Goal: Information Seeking & Learning: Learn about a topic

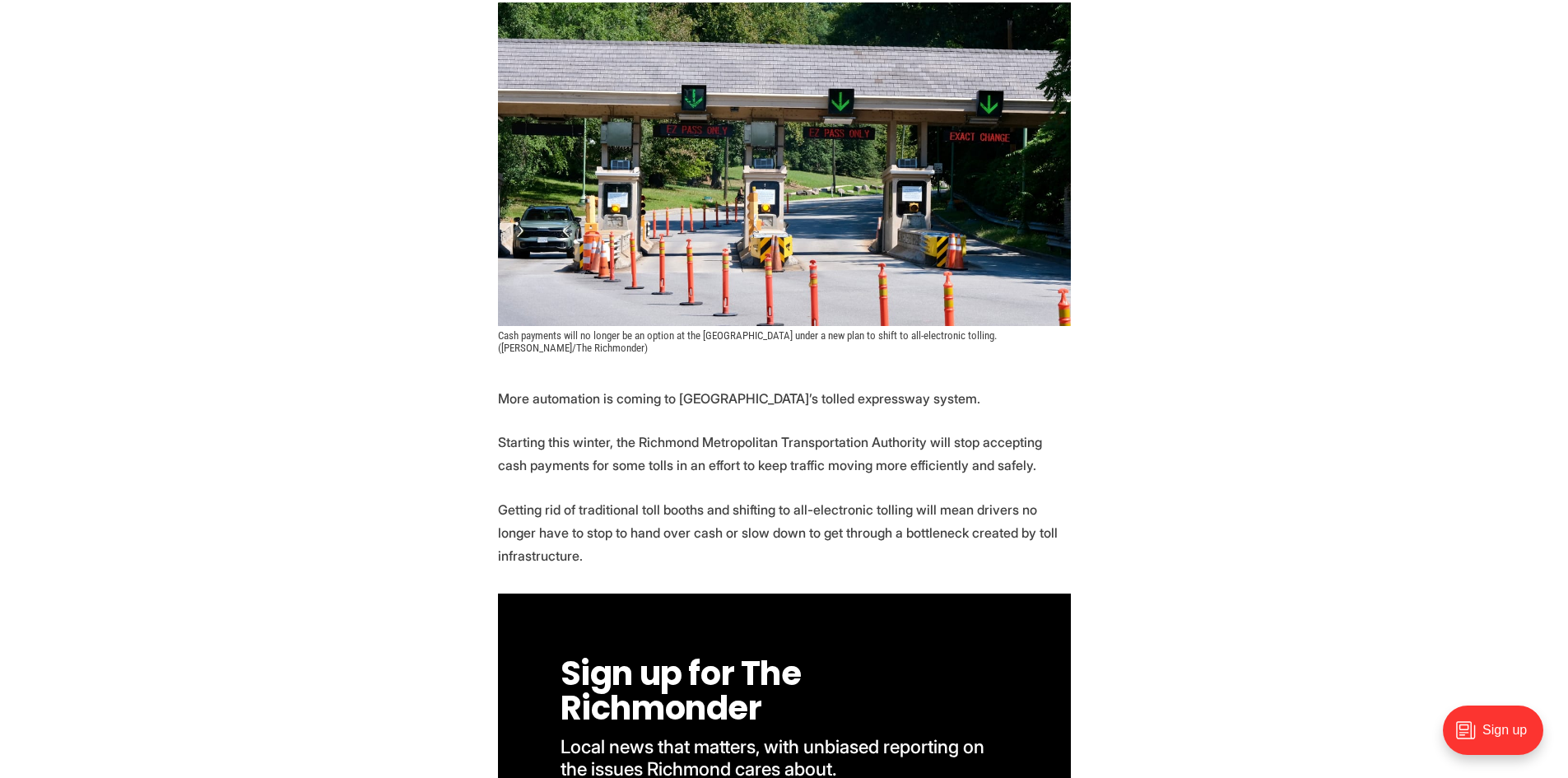
scroll to position [411, 0]
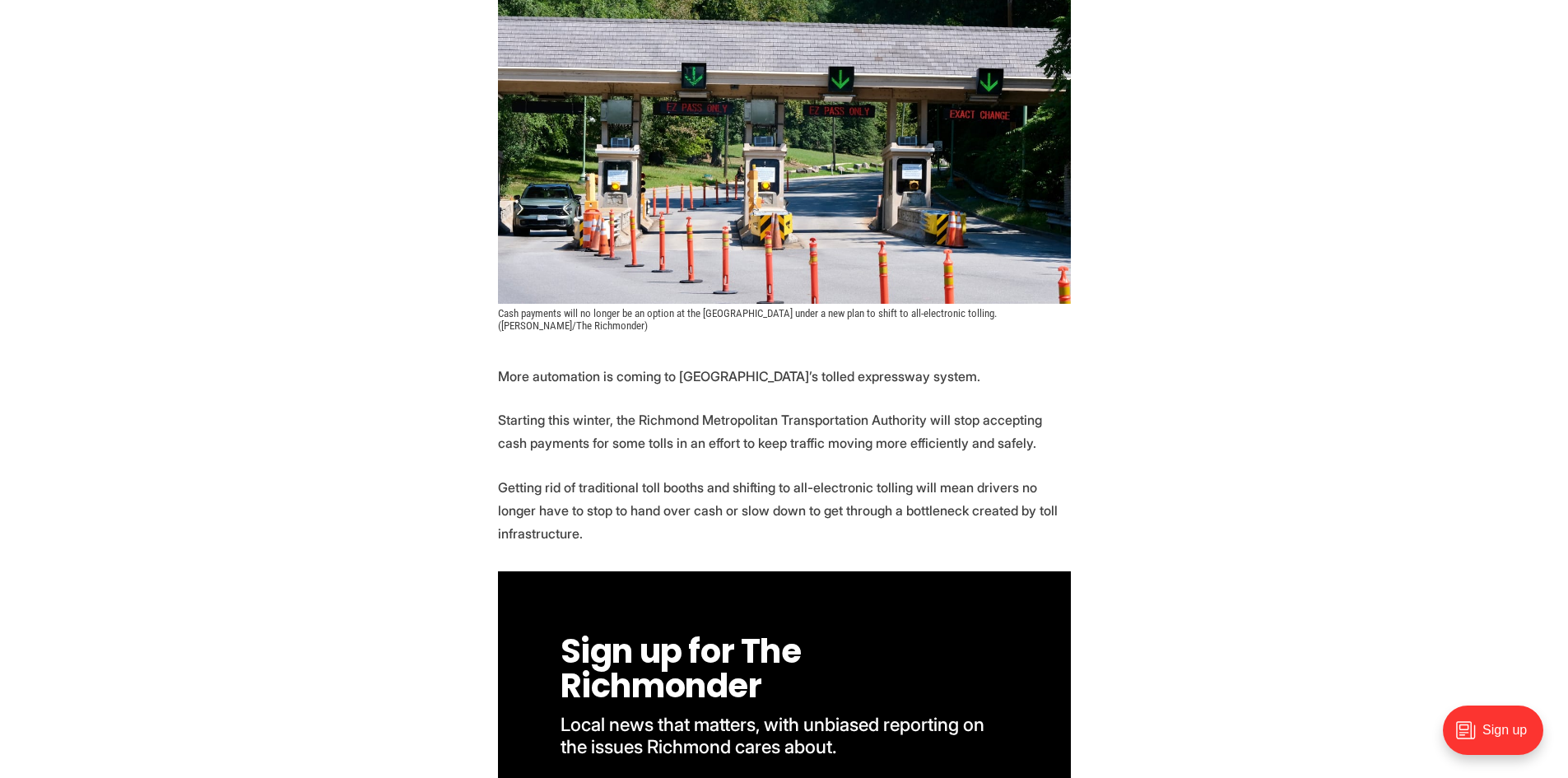
click at [670, 430] on p "Starting this winter, the Richmond Metropolitan Transportation Authority will s…" at bounding box center [784, 430] width 573 height 46
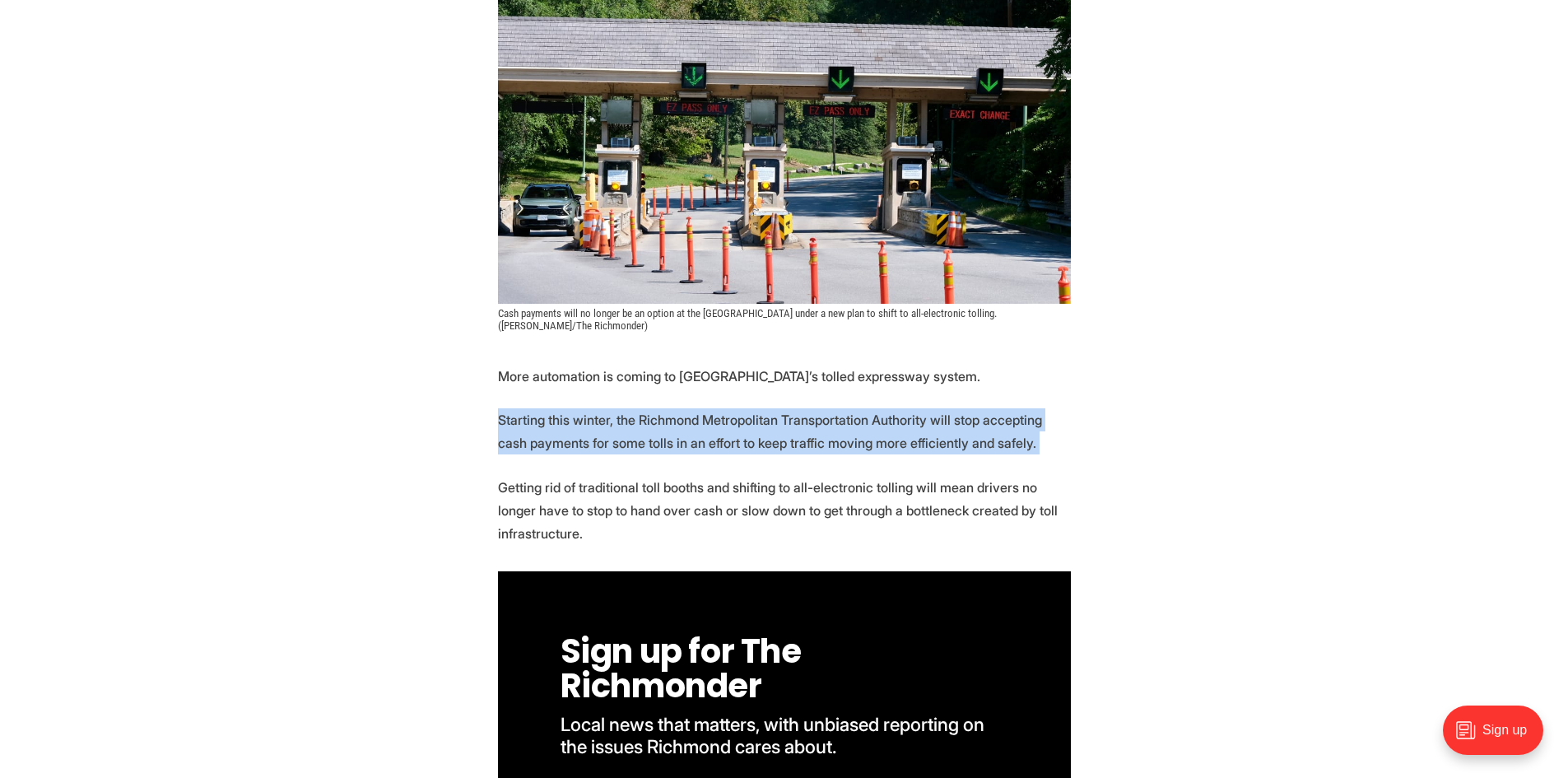
click at [670, 430] on p "Starting this winter, the Richmond Metropolitan Transportation Authority will s…" at bounding box center [784, 430] width 573 height 46
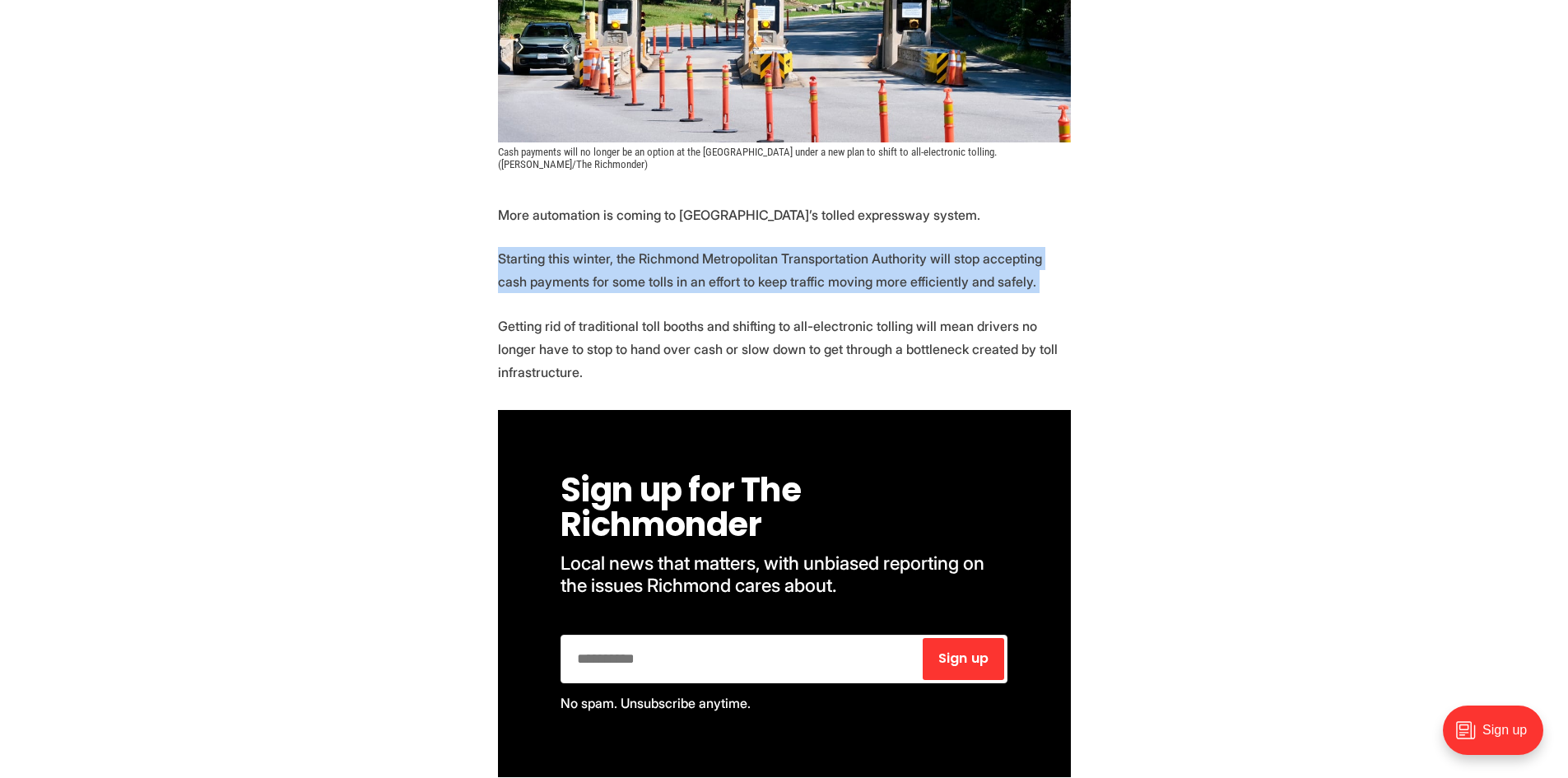
scroll to position [576, 0]
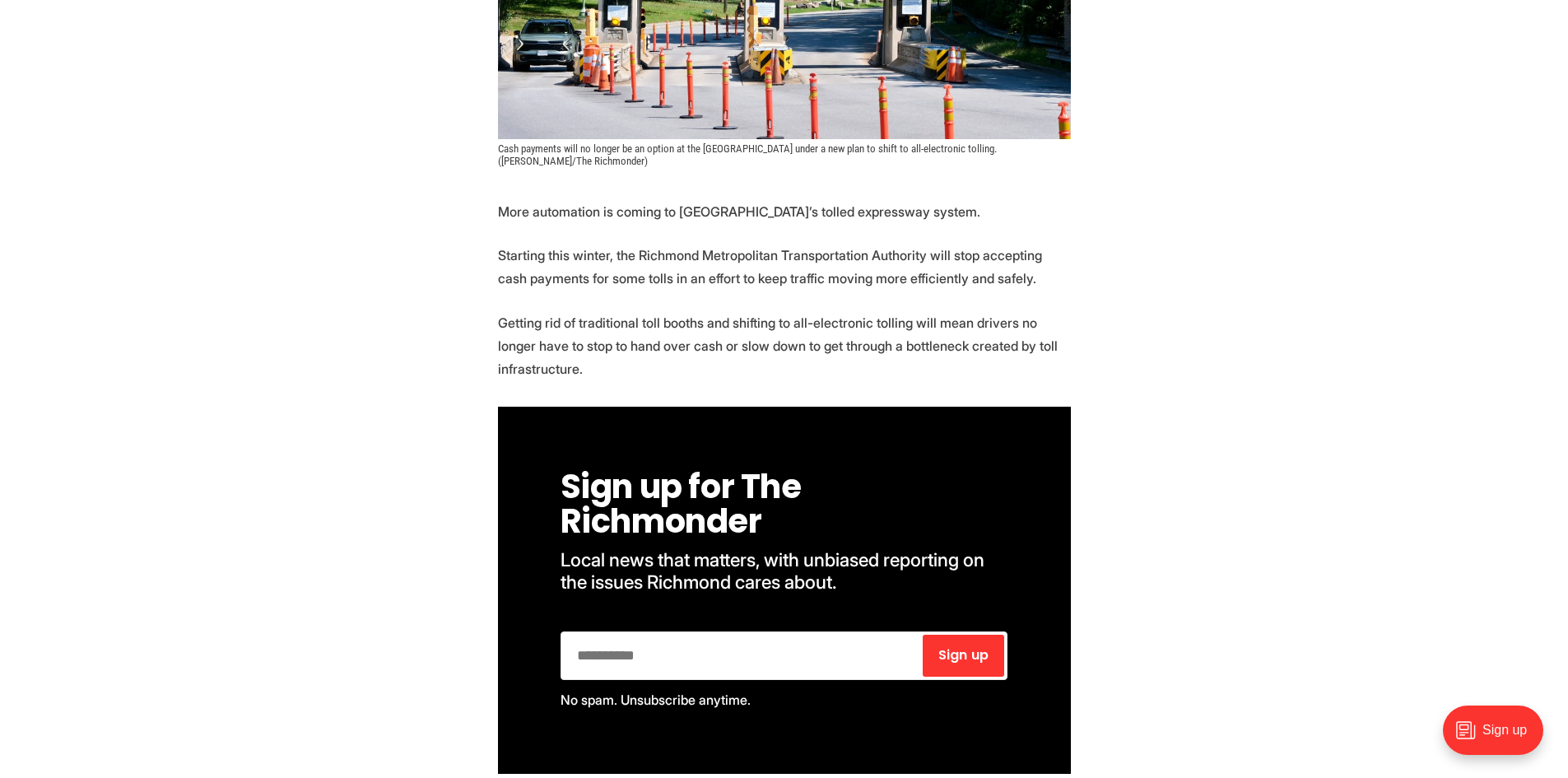
click at [988, 322] on p "Getting rid of traditional toll booths and shifting to all-electronic tolling w…" at bounding box center [784, 345] width 573 height 69
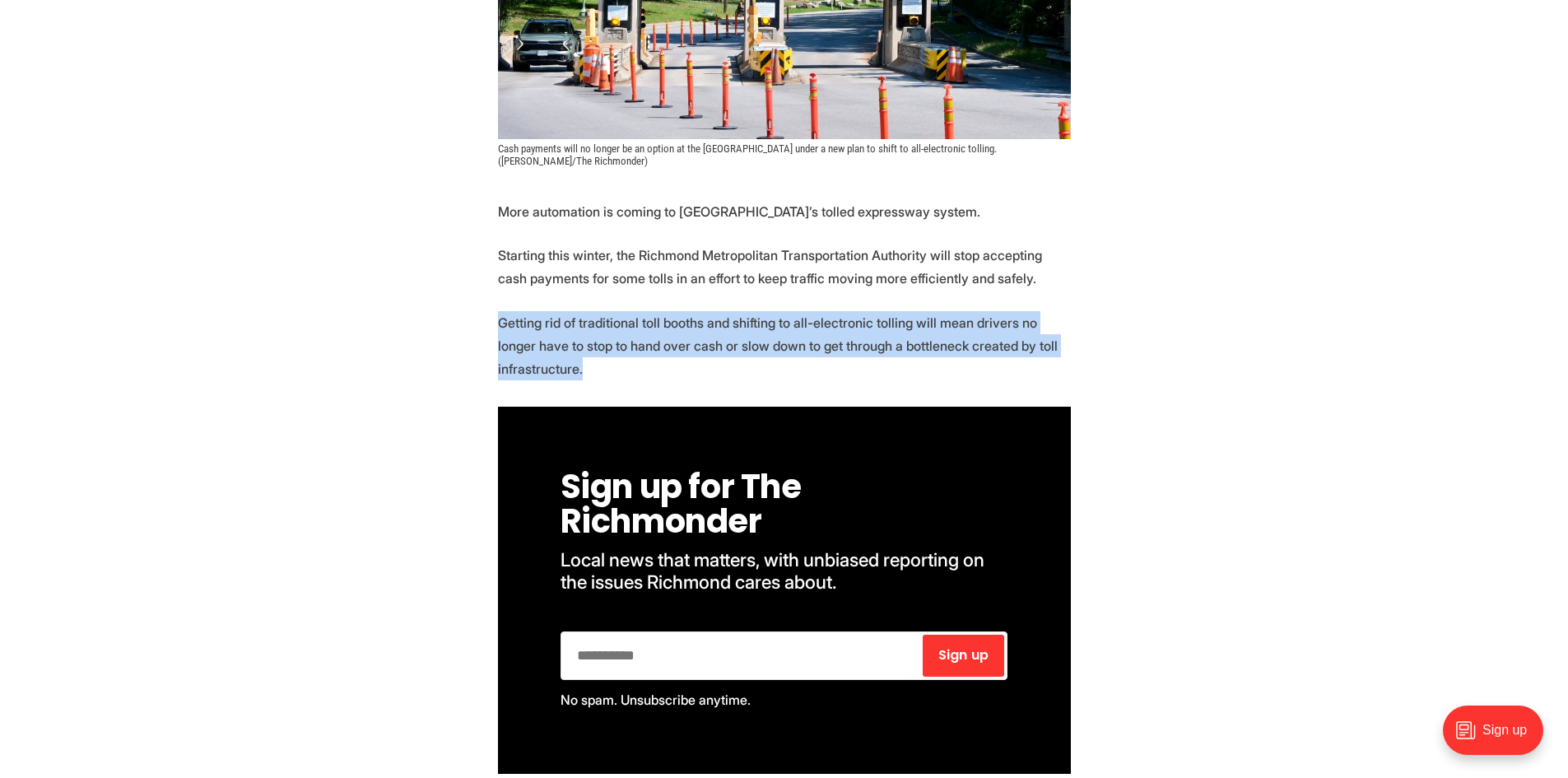
click at [988, 322] on p "Getting rid of traditional toll booths and shifting to all-electronic tolling w…" at bounding box center [784, 345] width 573 height 69
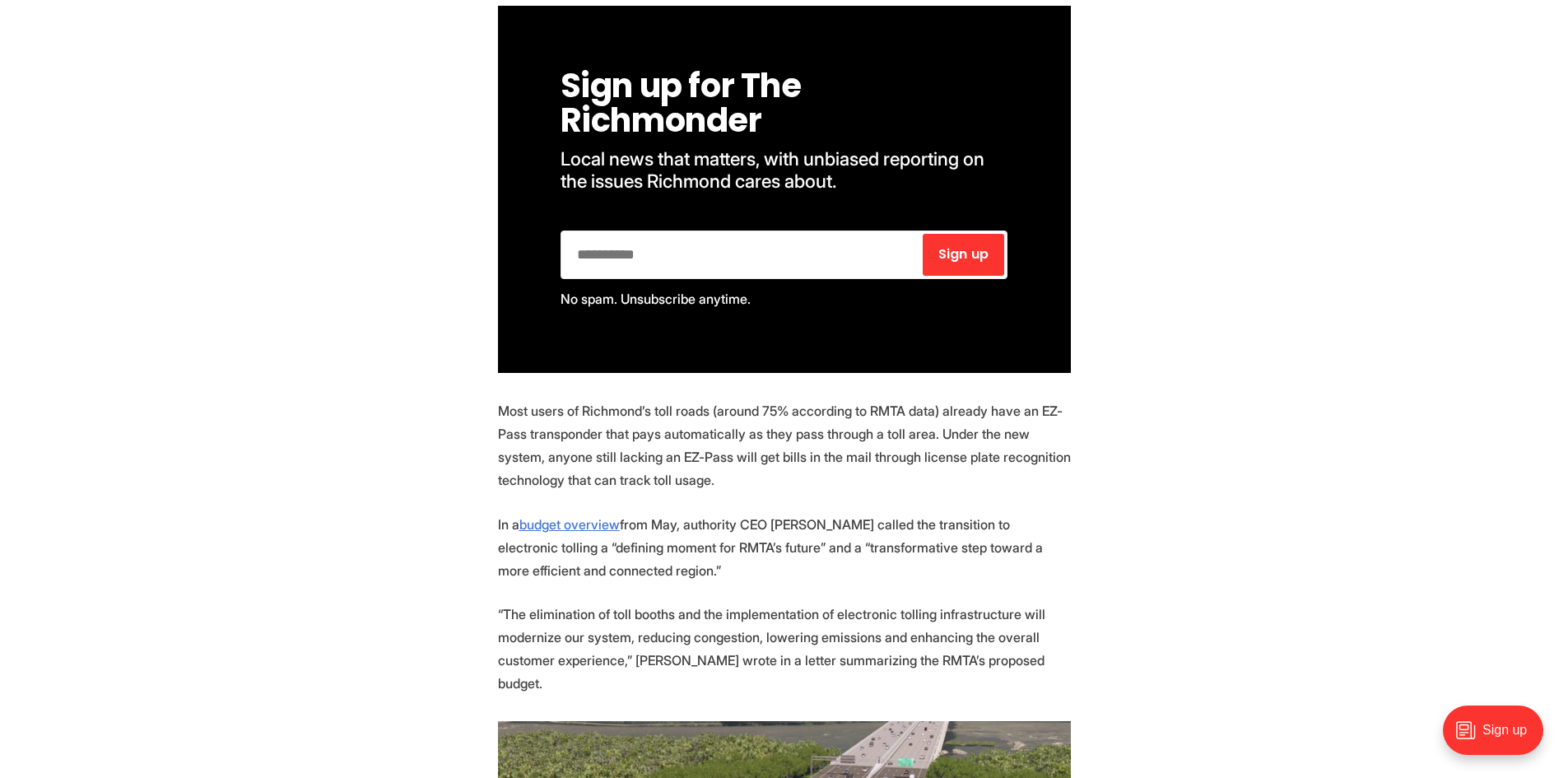
scroll to position [987, 0]
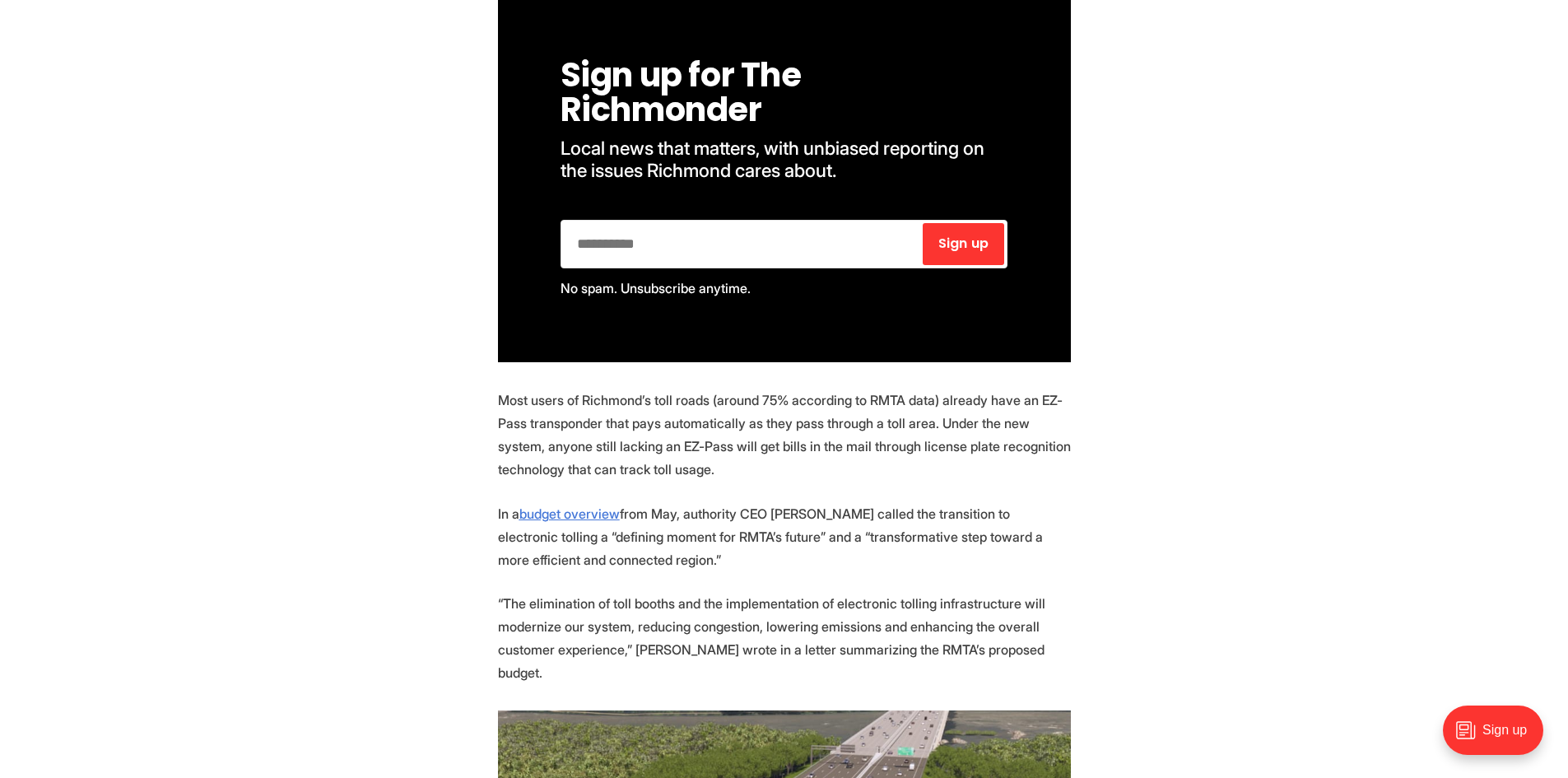
click at [641, 433] on p "Most users of Richmond’s toll roads (around 75% according to RMTA data) already…" at bounding box center [784, 435] width 573 height 92
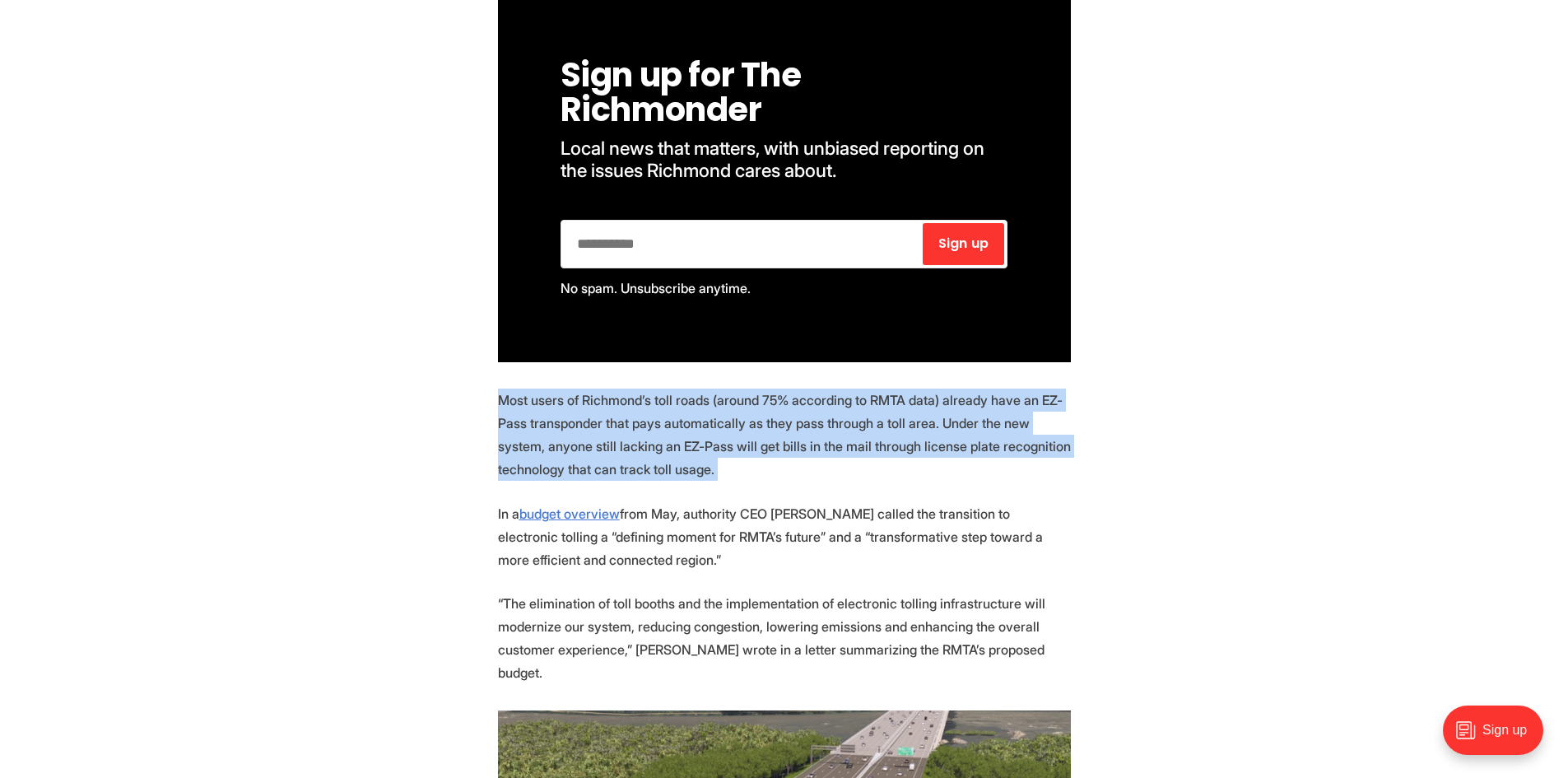
click at [641, 433] on p "Most users of Richmond’s toll roads (around 75% according to RMTA data) already…" at bounding box center [784, 435] width 573 height 92
click at [649, 411] on p "Most users of Richmond’s toll roads (around 75% according to RMTA data) already…" at bounding box center [784, 435] width 573 height 92
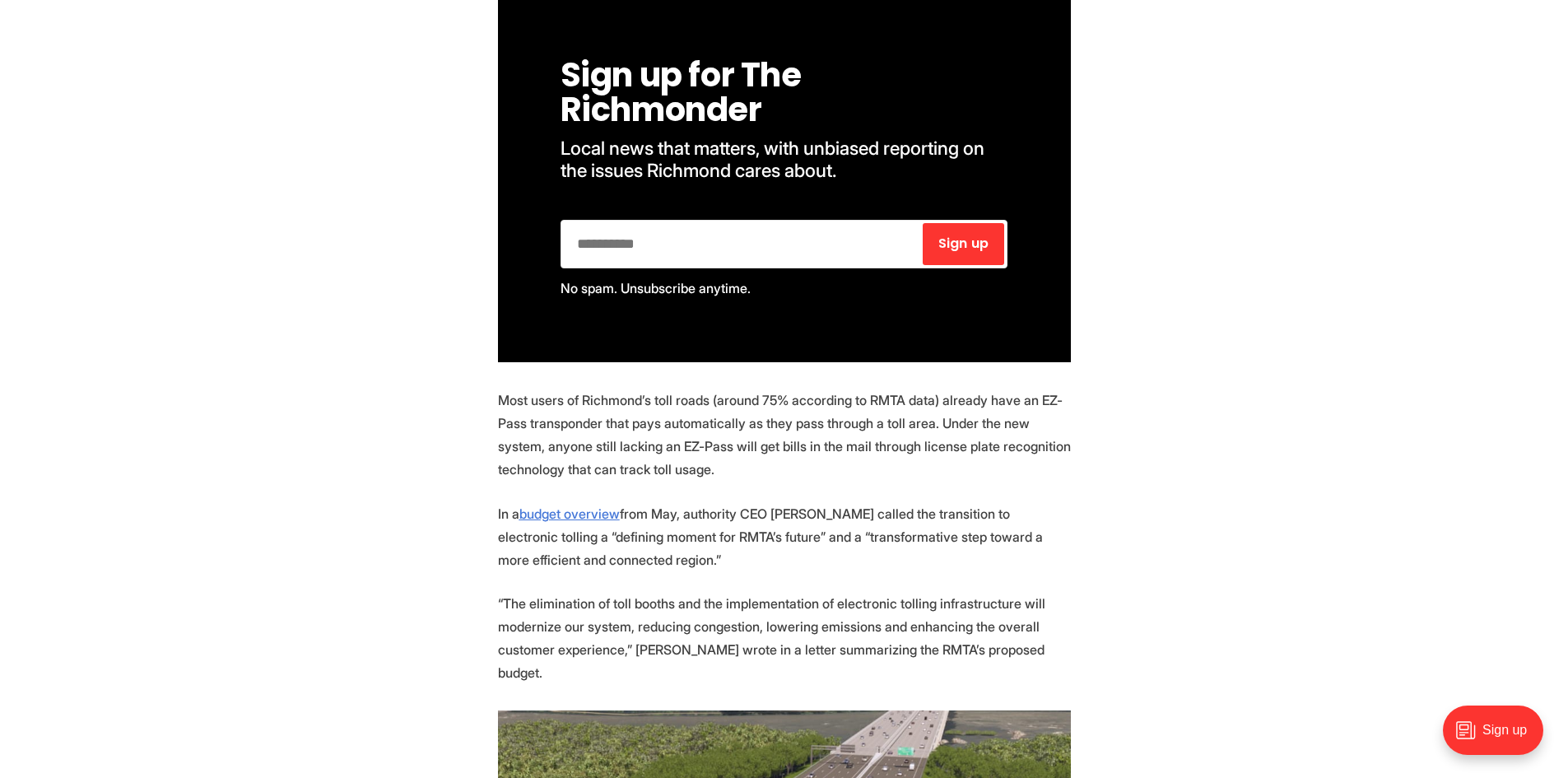
click at [655, 401] on p "Most users of Richmond’s toll roads (around 75% according to RMTA data) already…" at bounding box center [784, 435] width 573 height 92
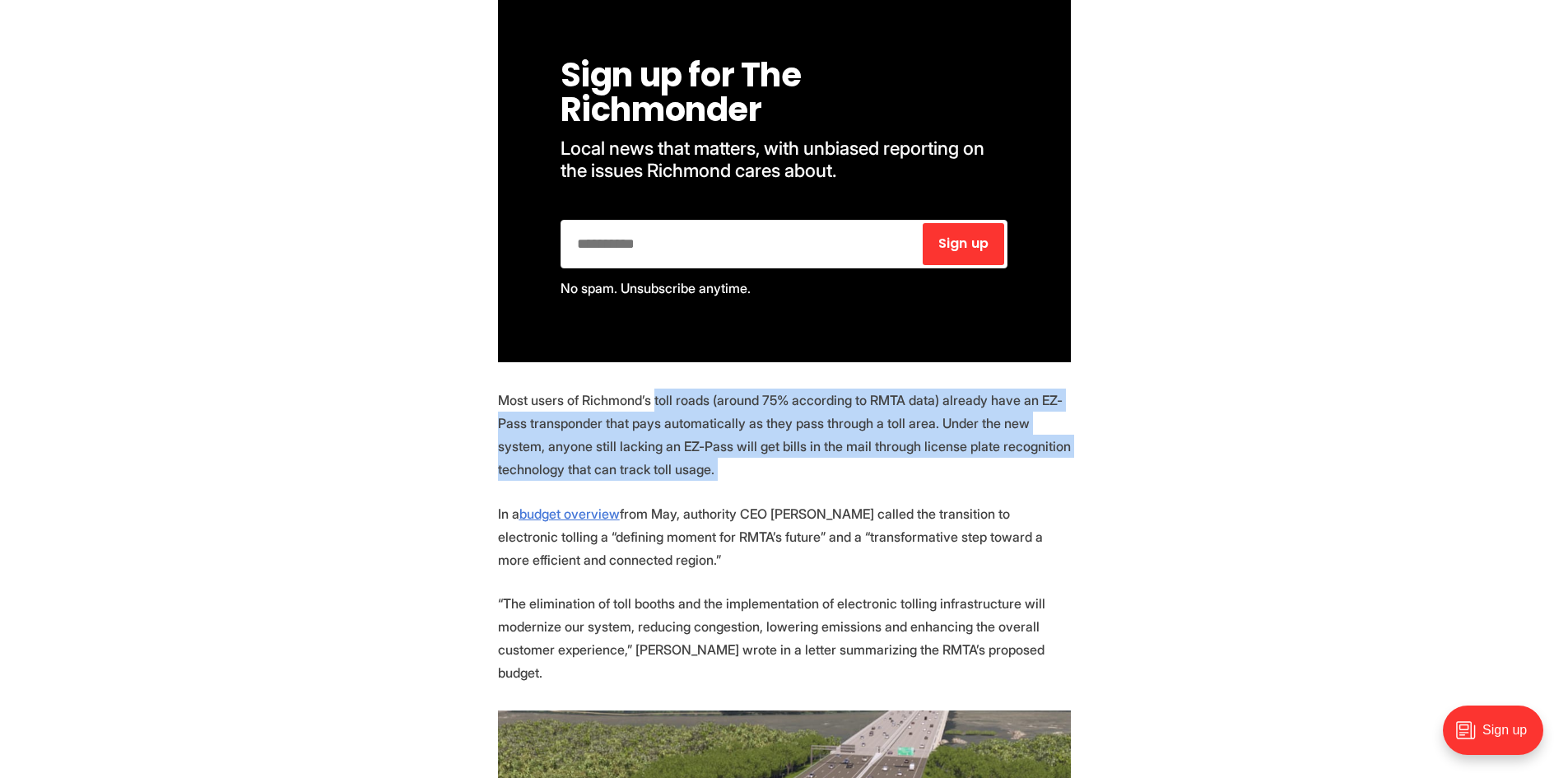
drag, startPoint x: 655, startPoint y: 401, endPoint x: 1040, endPoint y: 484, distance: 393.8
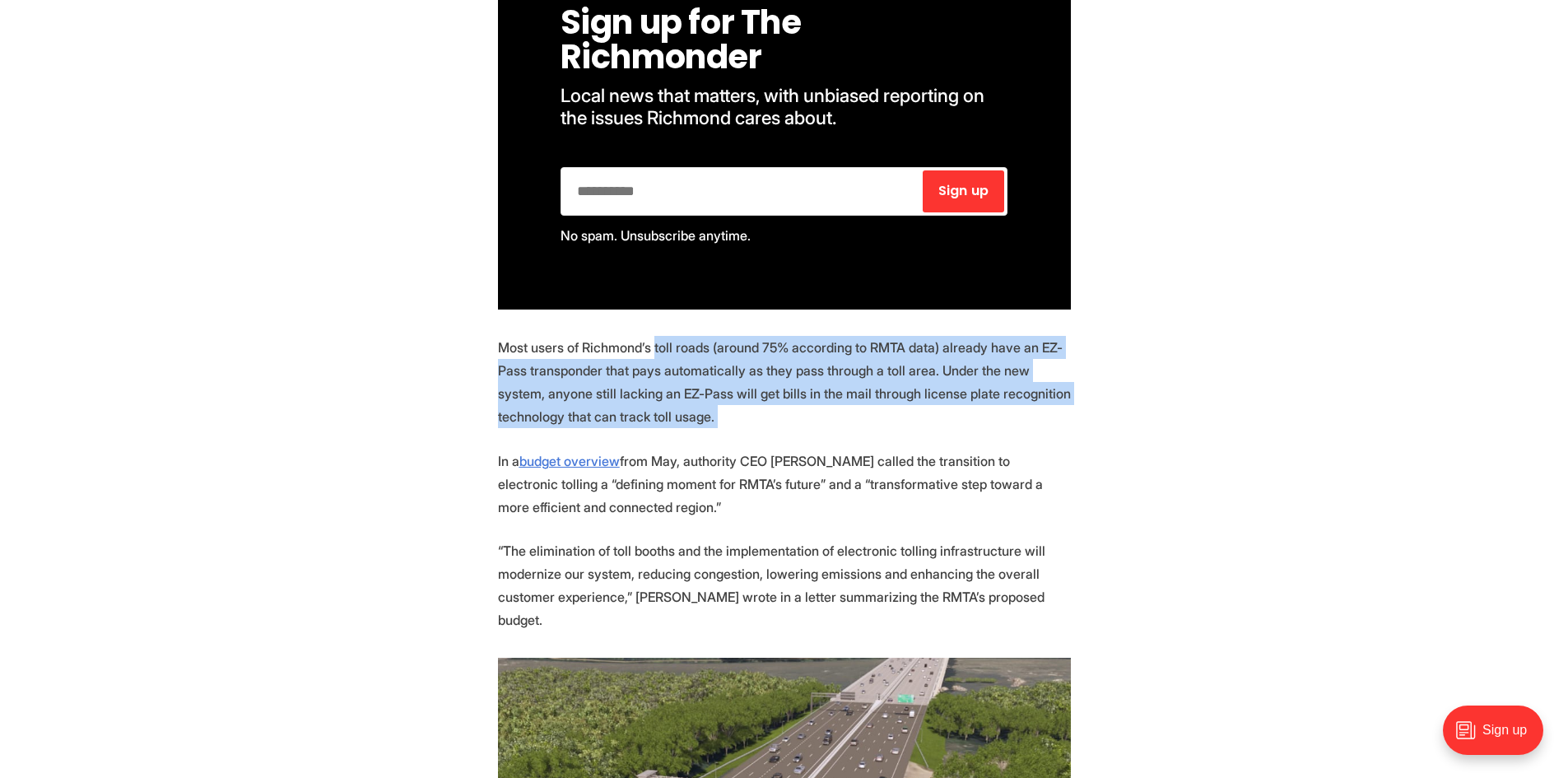
scroll to position [1070, 0]
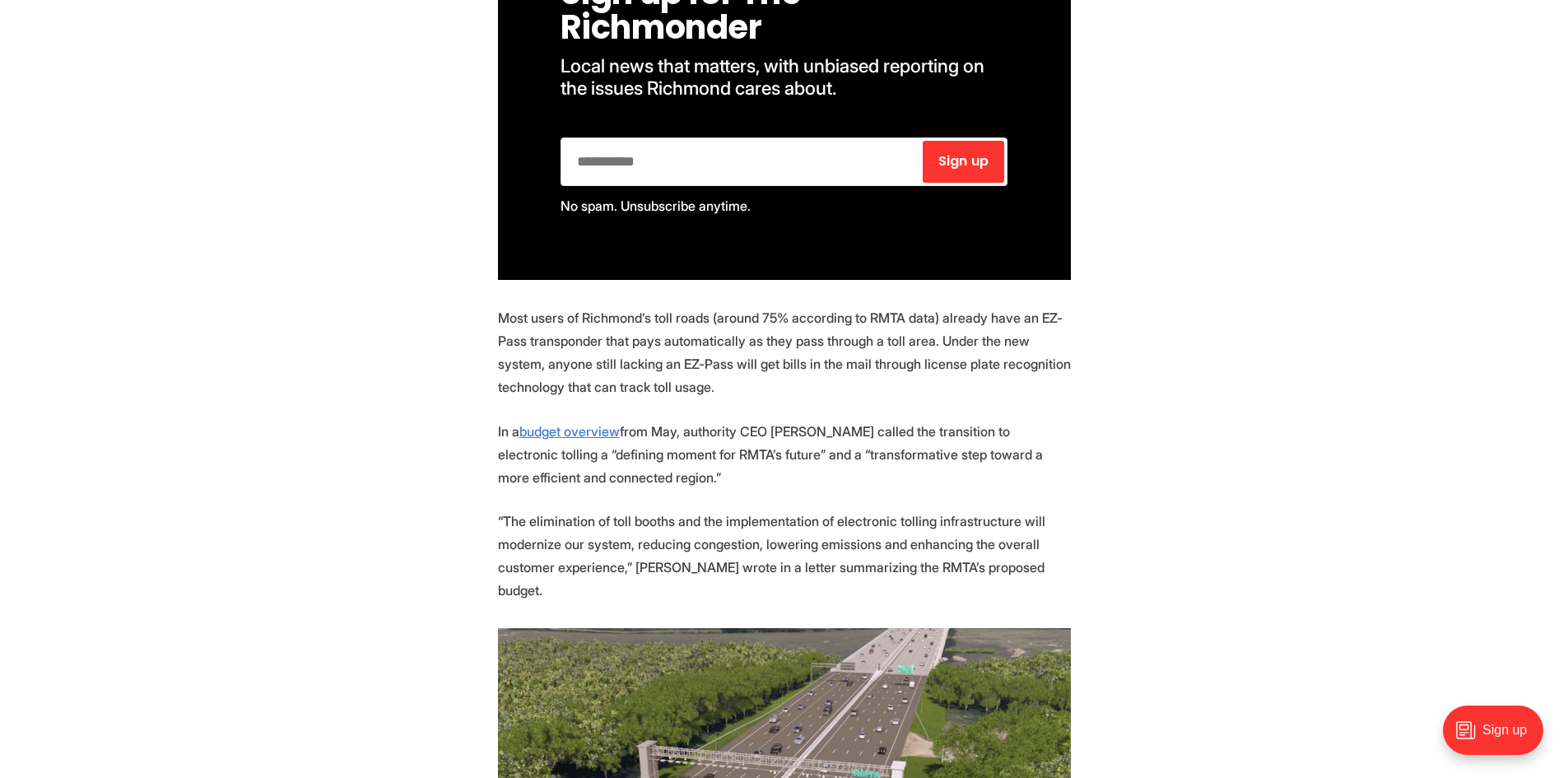
click at [695, 467] on p "In a budget overview from May, authority CEO [PERSON_NAME] called the transitio…" at bounding box center [784, 454] width 573 height 69
click at [702, 460] on p "In a budget overview from May, authority CEO [PERSON_NAME] called the transitio…" at bounding box center [784, 454] width 573 height 69
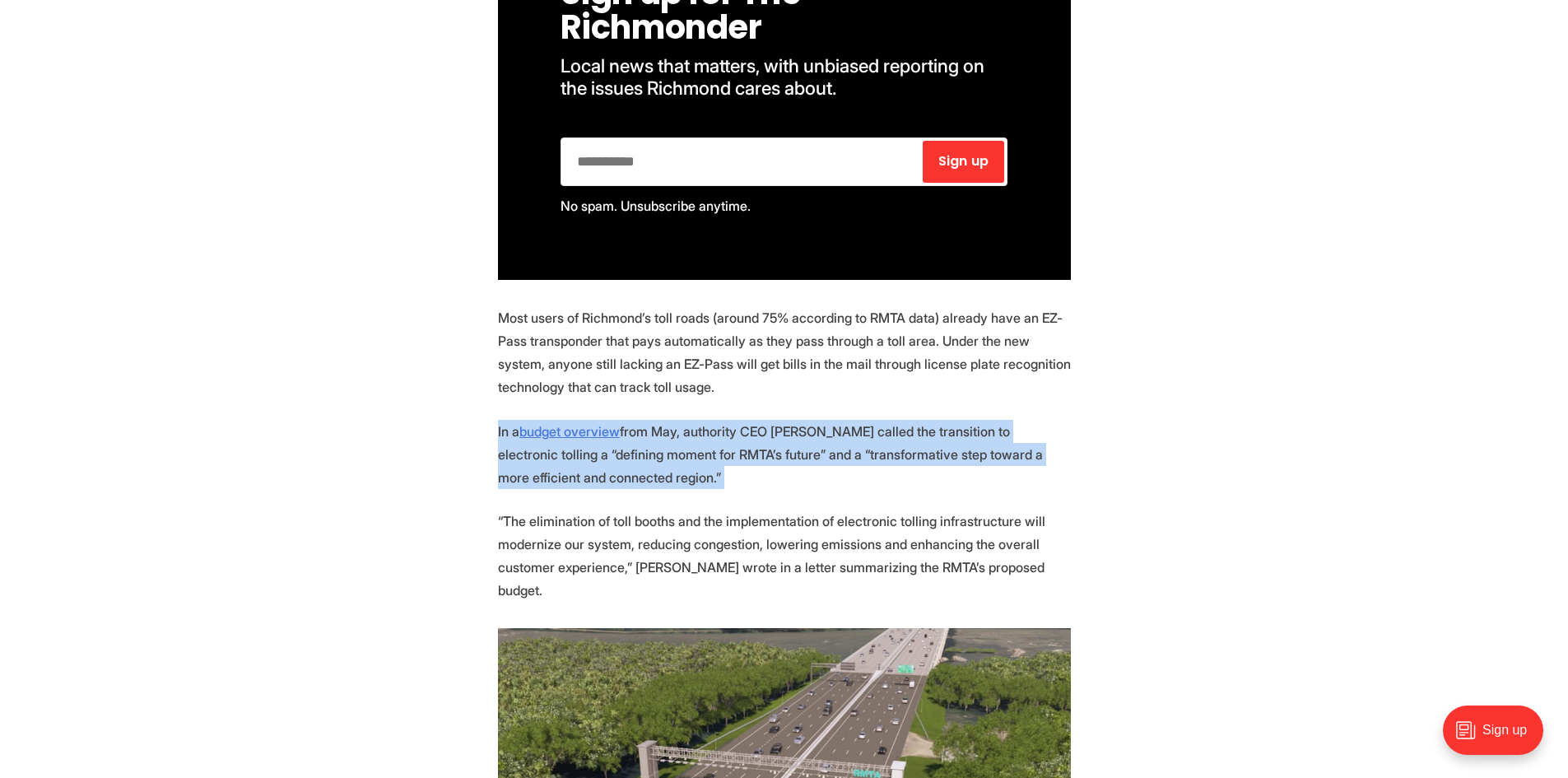
click at [702, 460] on p "In a budget overview from May, authority CEO [PERSON_NAME] called the transitio…" at bounding box center [784, 454] width 573 height 69
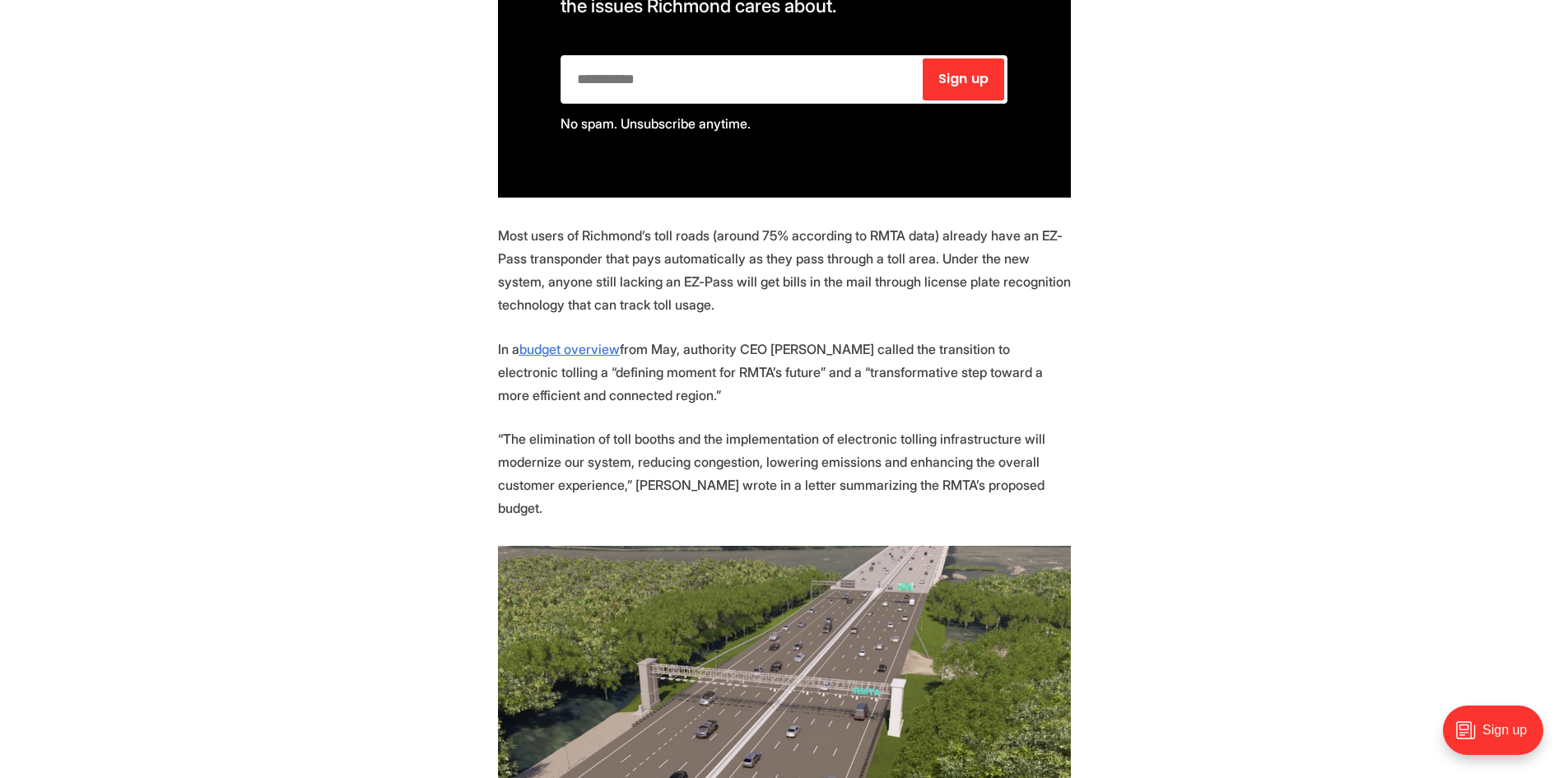
click at [738, 479] on p "“The elimination of toll booths and the implementation of electronic tolling in…" at bounding box center [784, 473] width 573 height 92
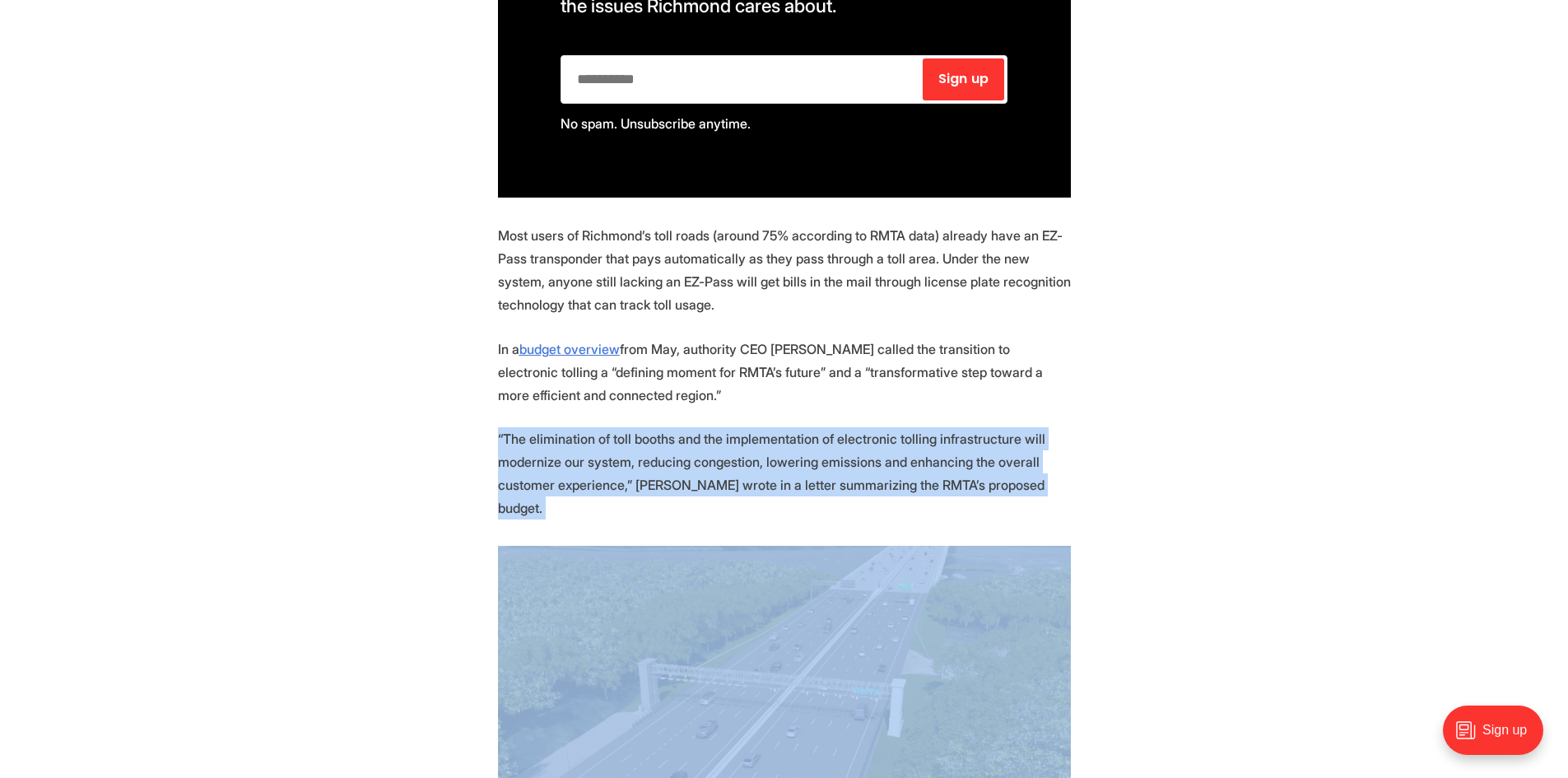
click at [738, 479] on p "“The elimination of toll booths and the implementation of electronic tolling in…" at bounding box center [784, 473] width 573 height 92
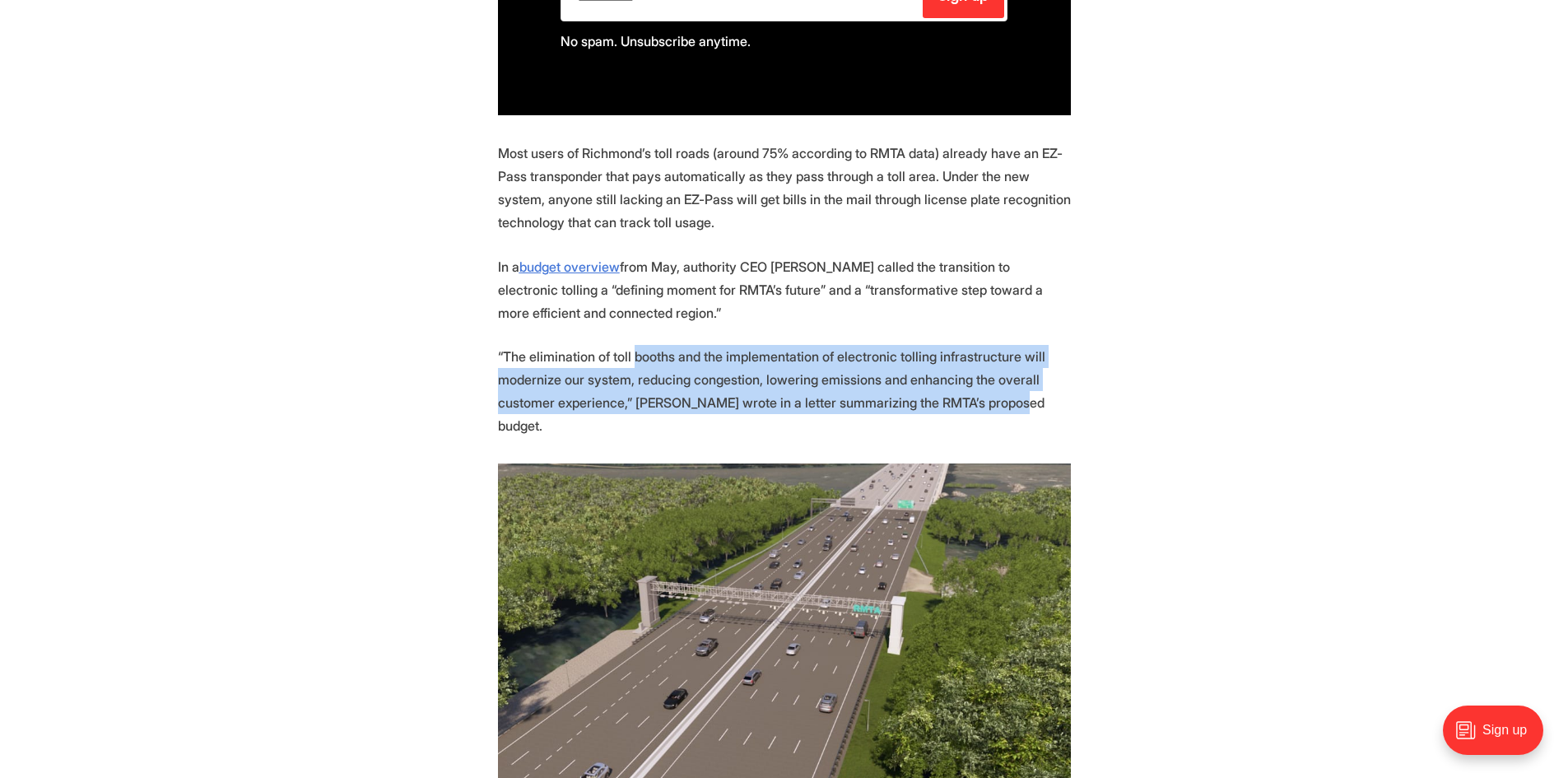
drag, startPoint x: 629, startPoint y: 359, endPoint x: 1009, endPoint y: 420, distance: 384.9
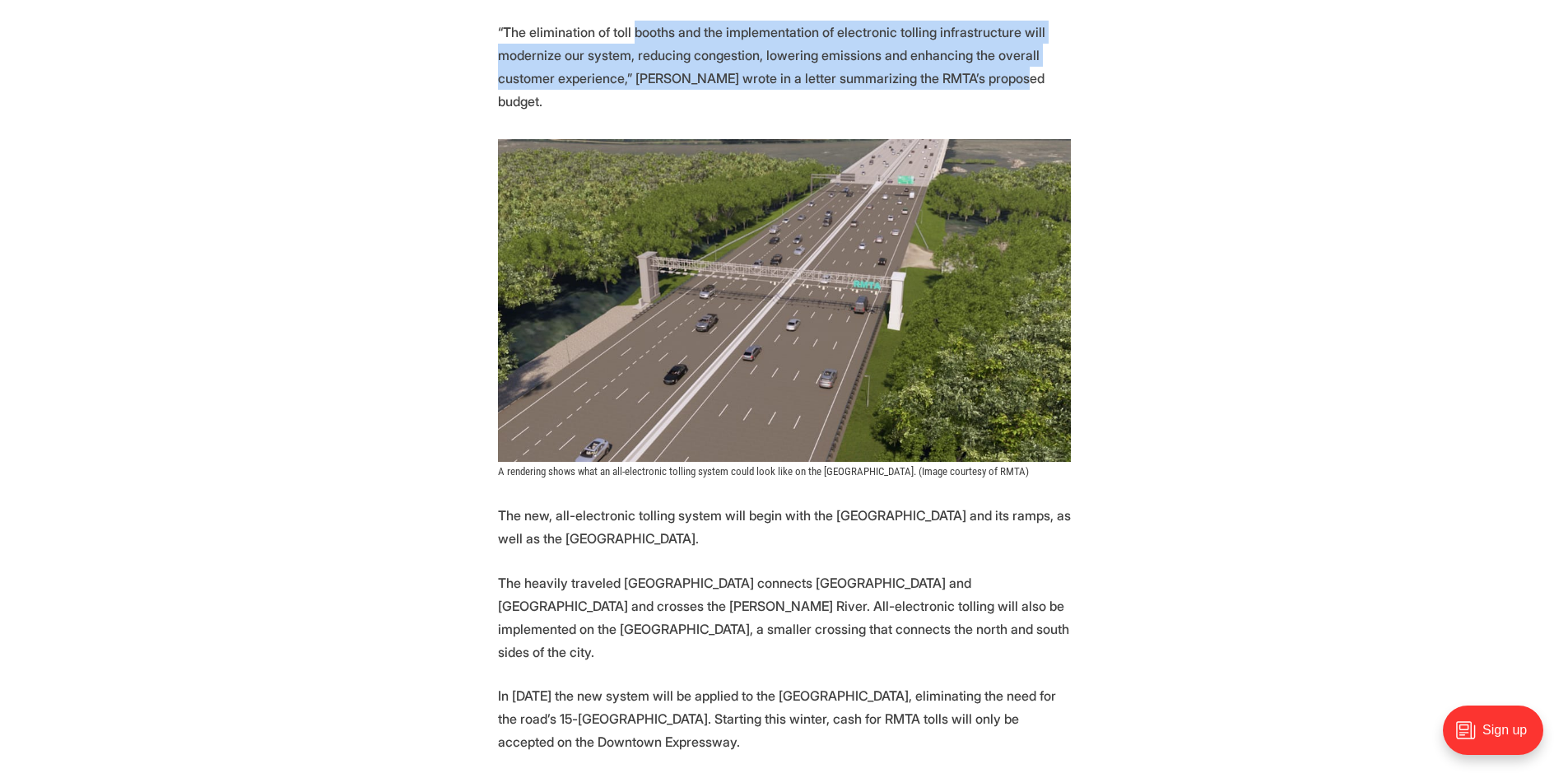
scroll to position [1564, 0]
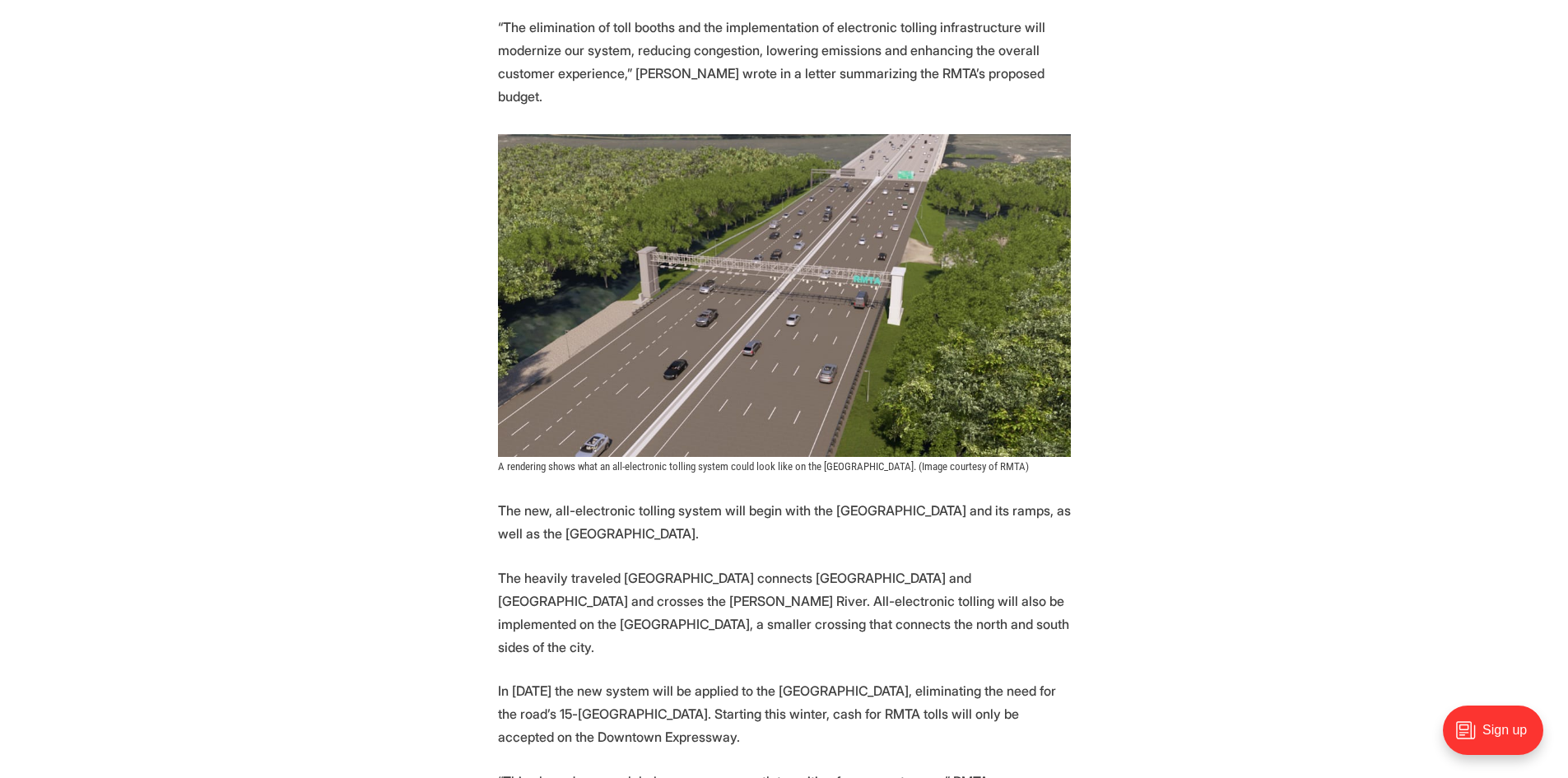
click at [567, 498] on p "The new, all-electronic tolling system will begin with the [GEOGRAPHIC_DATA] an…" at bounding box center [784, 521] width 573 height 46
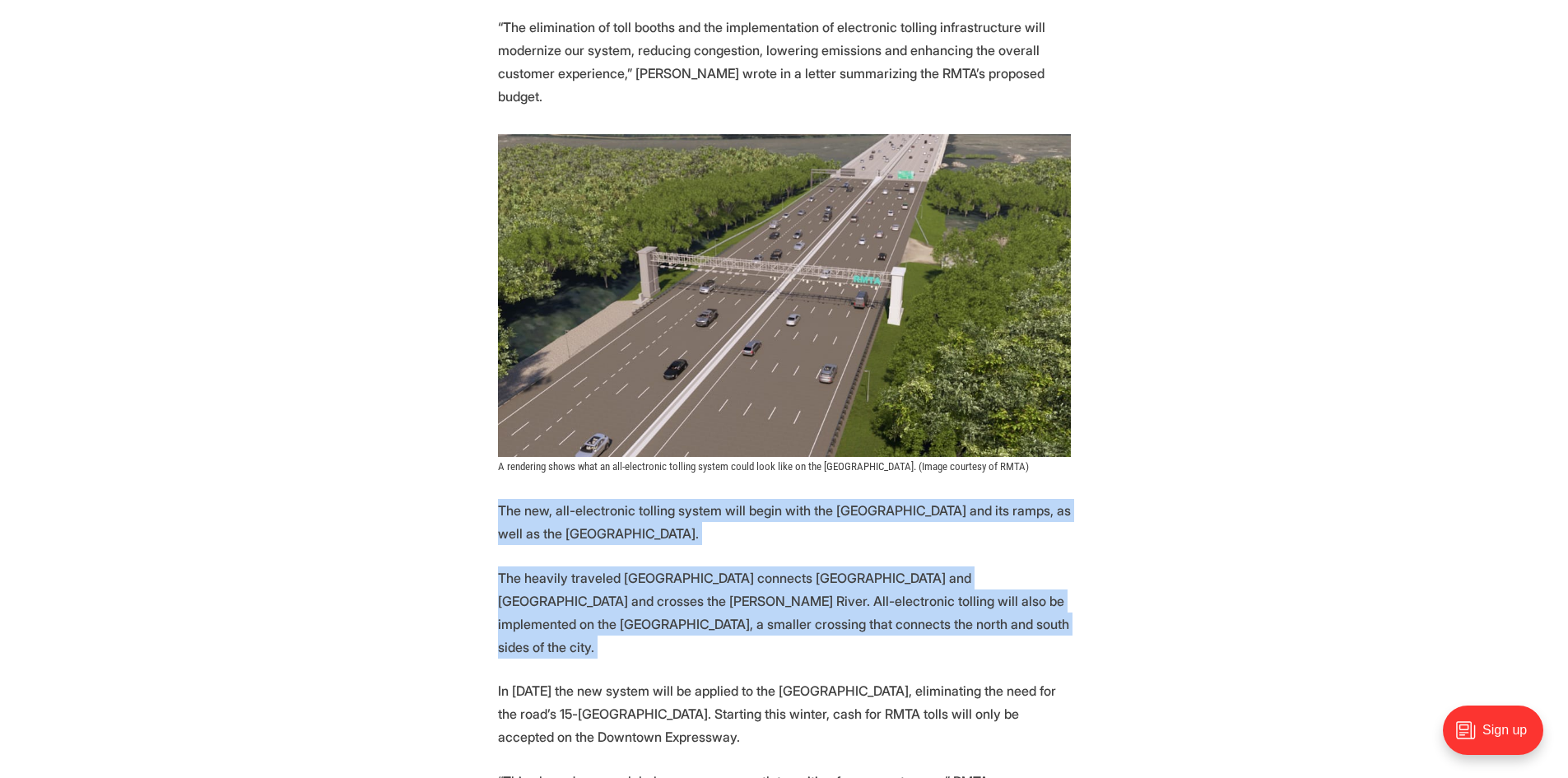
drag, startPoint x: 567, startPoint y: 493, endPoint x: 963, endPoint y: 581, distance: 405.7
click at [963, 581] on section "More automation is coming to [GEOGRAPHIC_DATA]’s tolled expressway system. Star…" at bounding box center [784, 627] width 1568 height 2830
click at [777, 578] on p "The heavily traveled [GEOGRAPHIC_DATA] connects [GEOGRAPHIC_DATA] and [GEOGRAPH…" at bounding box center [784, 612] width 573 height 92
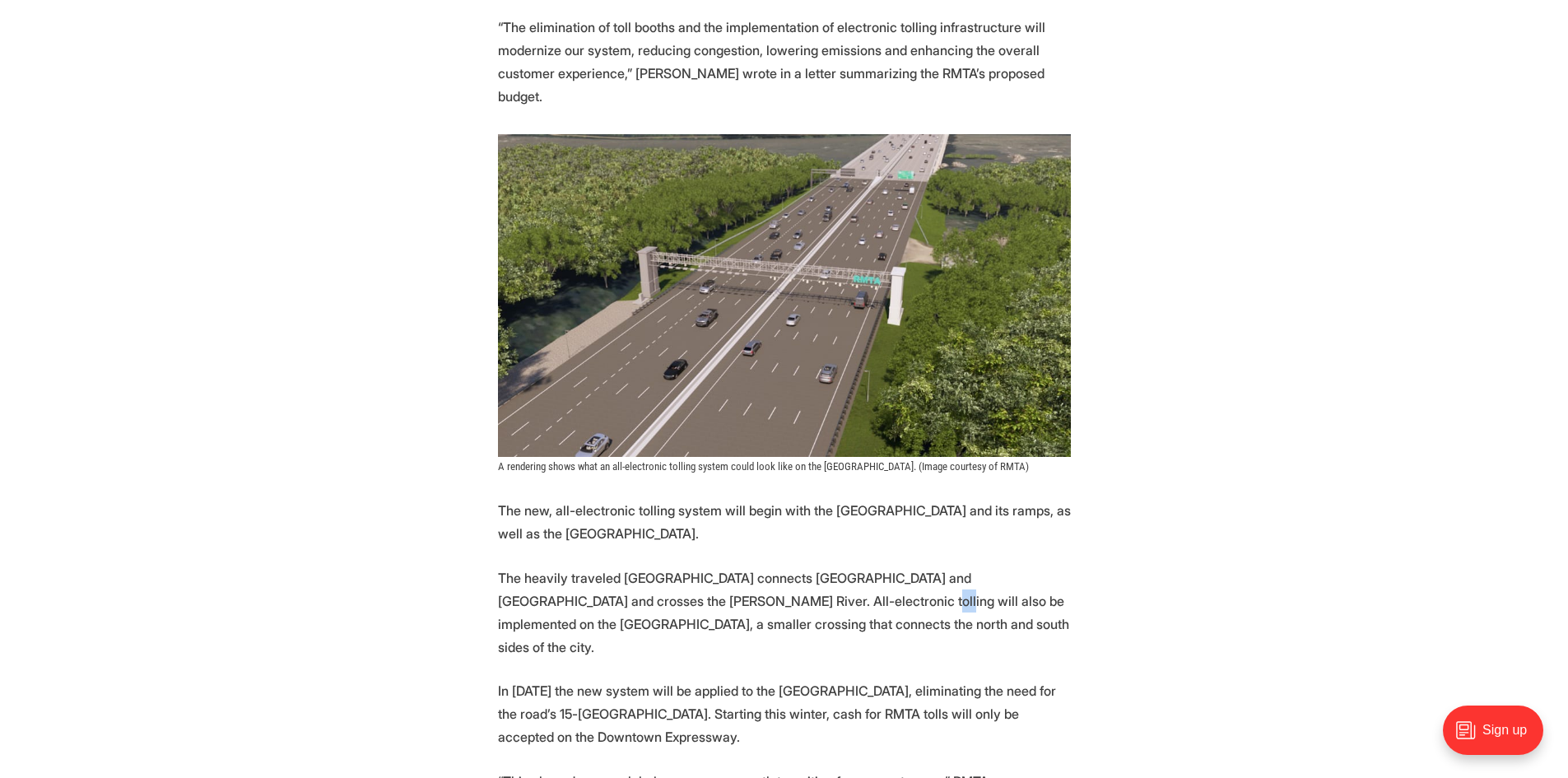
click at [777, 578] on p "The heavily traveled [GEOGRAPHIC_DATA] connects [GEOGRAPHIC_DATA] and [GEOGRAPH…" at bounding box center [784, 612] width 573 height 92
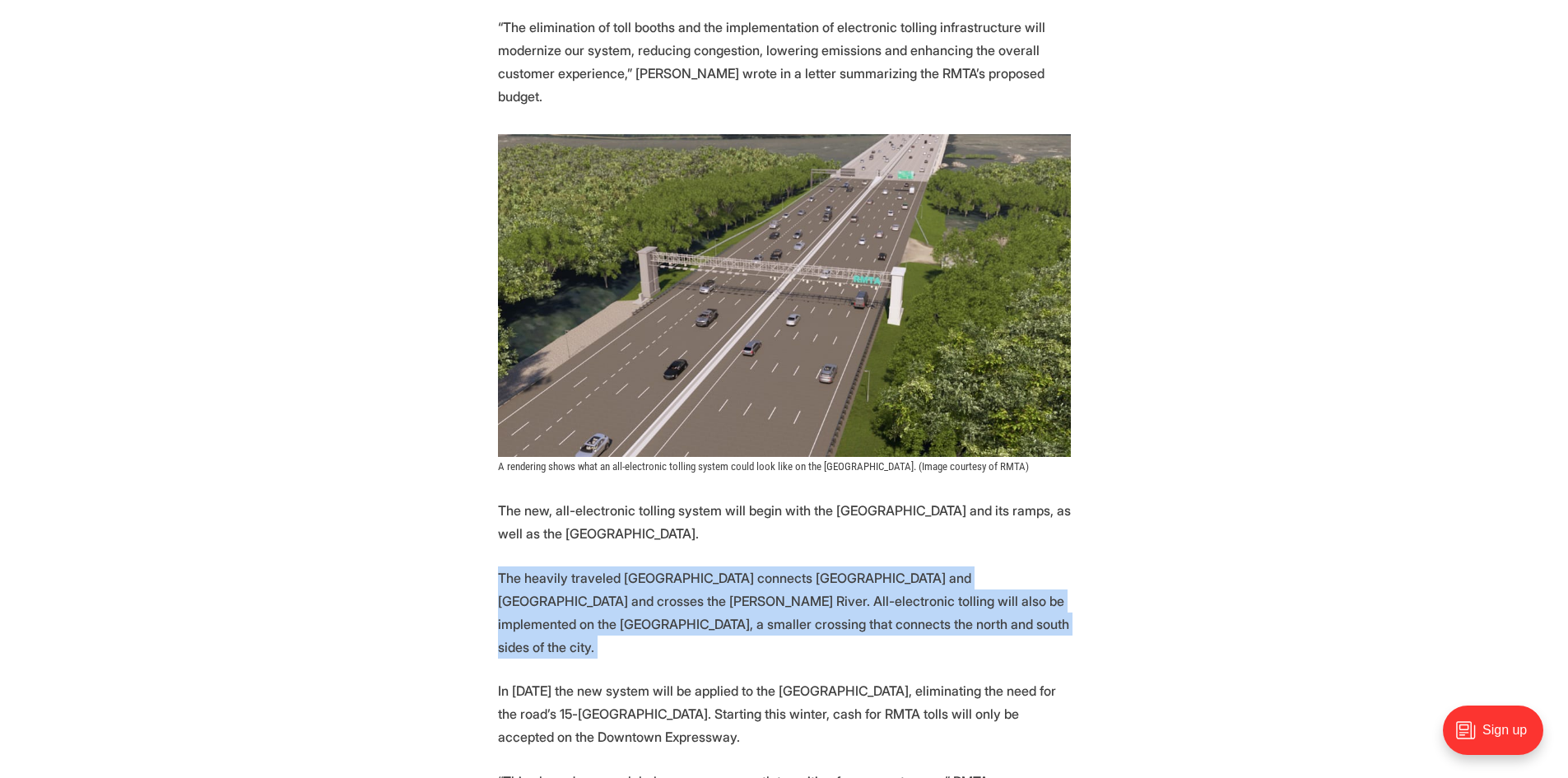
drag, startPoint x: 777, startPoint y: 578, endPoint x: 788, endPoint y: 615, distance: 38.6
click at [788, 615] on section "More automation is coming to [GEOGRAPHIC_DATA]’s tolled expressway system. Star…" at bounding box center [784, 627] width 1568 height 2830
click at [812, 585] on p "The heavily traveled [GEOGRAPHIC_DATA] connects [GEOGRAPHIC_DATA] and [GEOGRAPH…" at bounding box center [784, 612] width 573 height 92
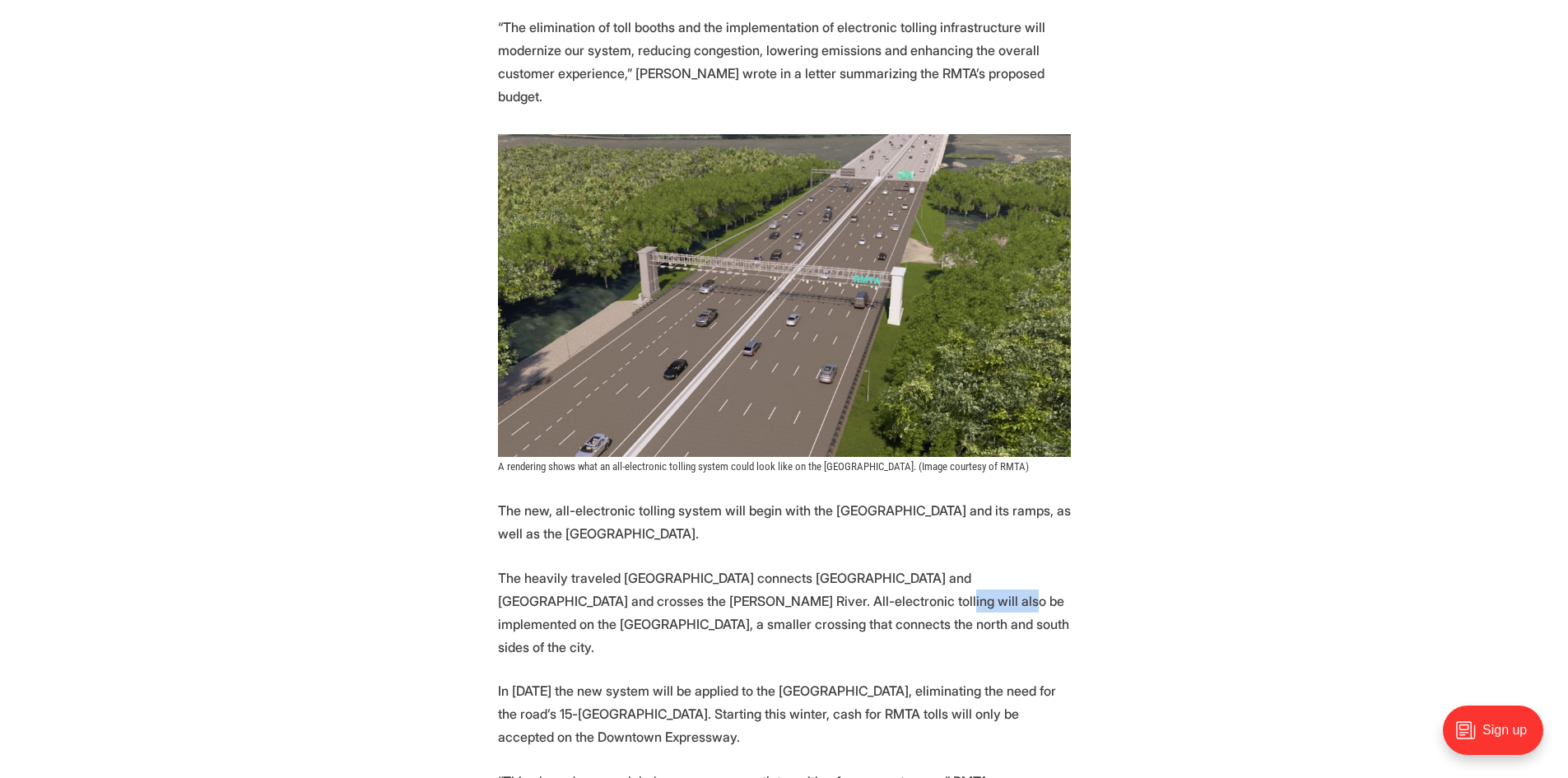
click at [812, 585] on p "The heavily traveled [GEOGRAPHIC_DATA] connects [GEOGRAPHIC_DATA] and [GEOGRAPH…" at bounding box center [784, 612] width 573 height 92
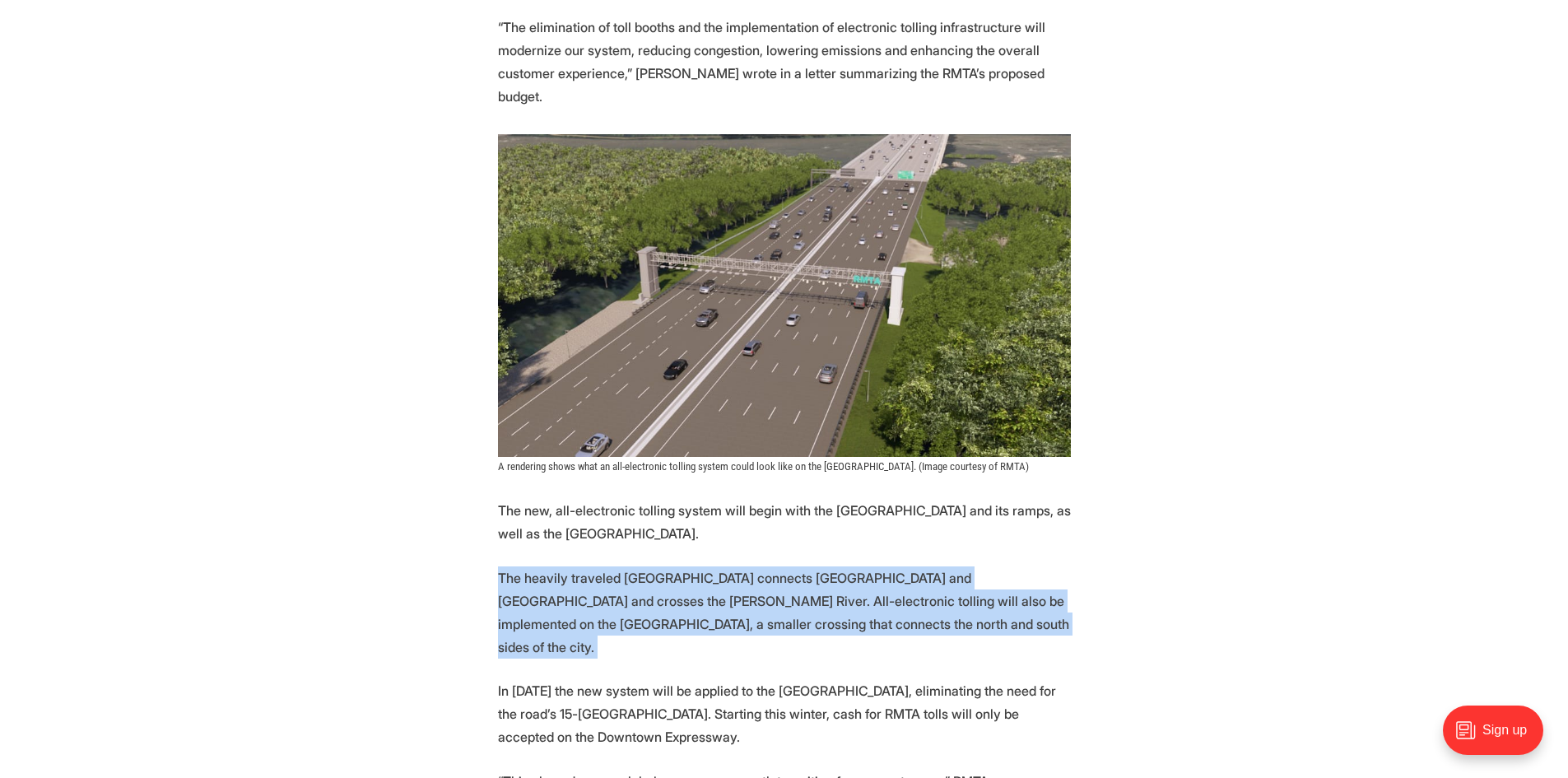
click at [812, 585] on p "The heavily traveled [GEOGRAPHIC_DATA] connects [GEOGRAPHIC_DATA] and [GEOGRAPH…" at bounding box center [784, 612] width 573 height 92
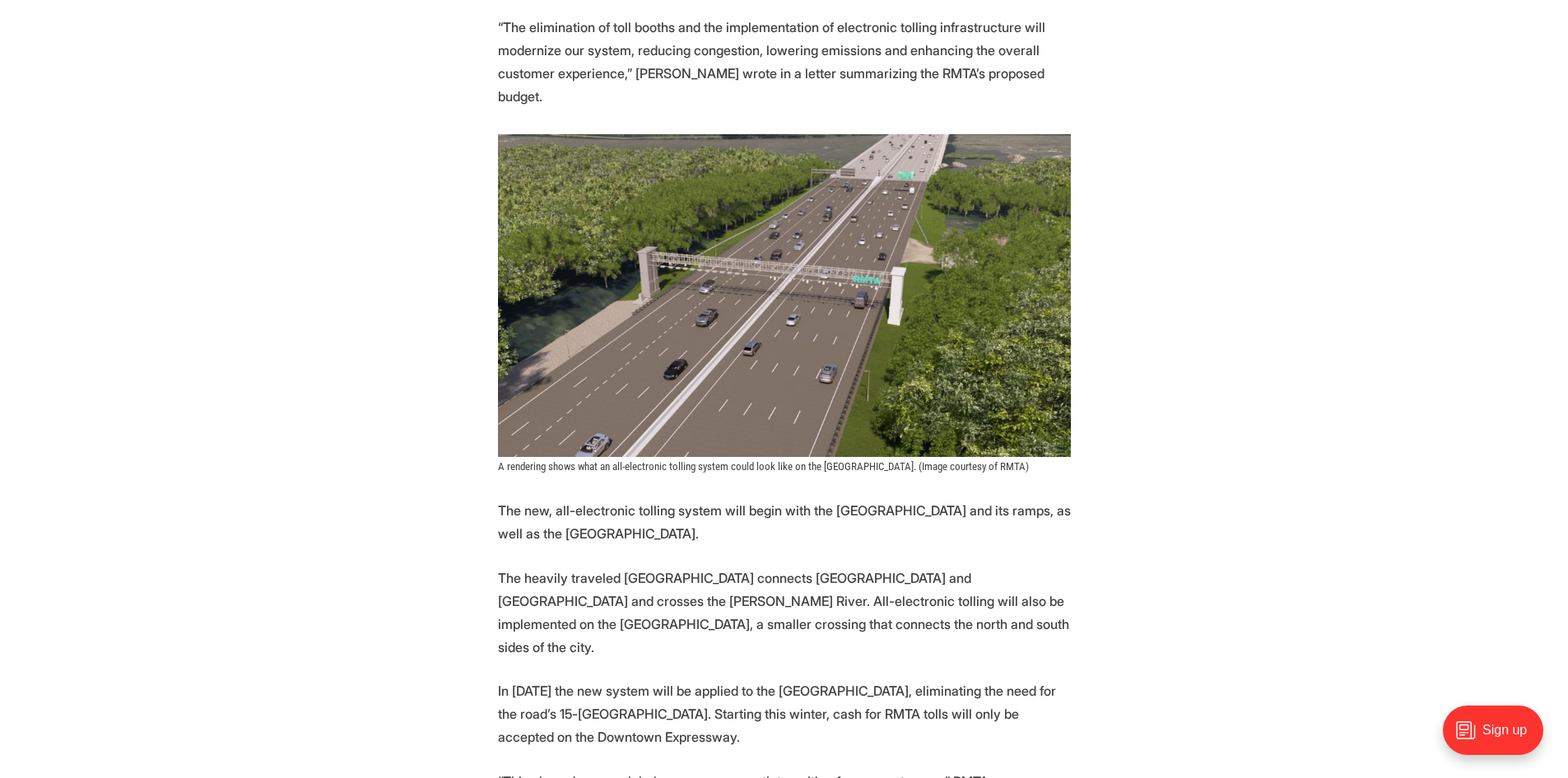
click at [822, 679] on p "In [DATE] the new system will be applied to the [GEOGRAPHIC_DATA], eliminating …" at bounding box center [784, 713] width 573 height 69
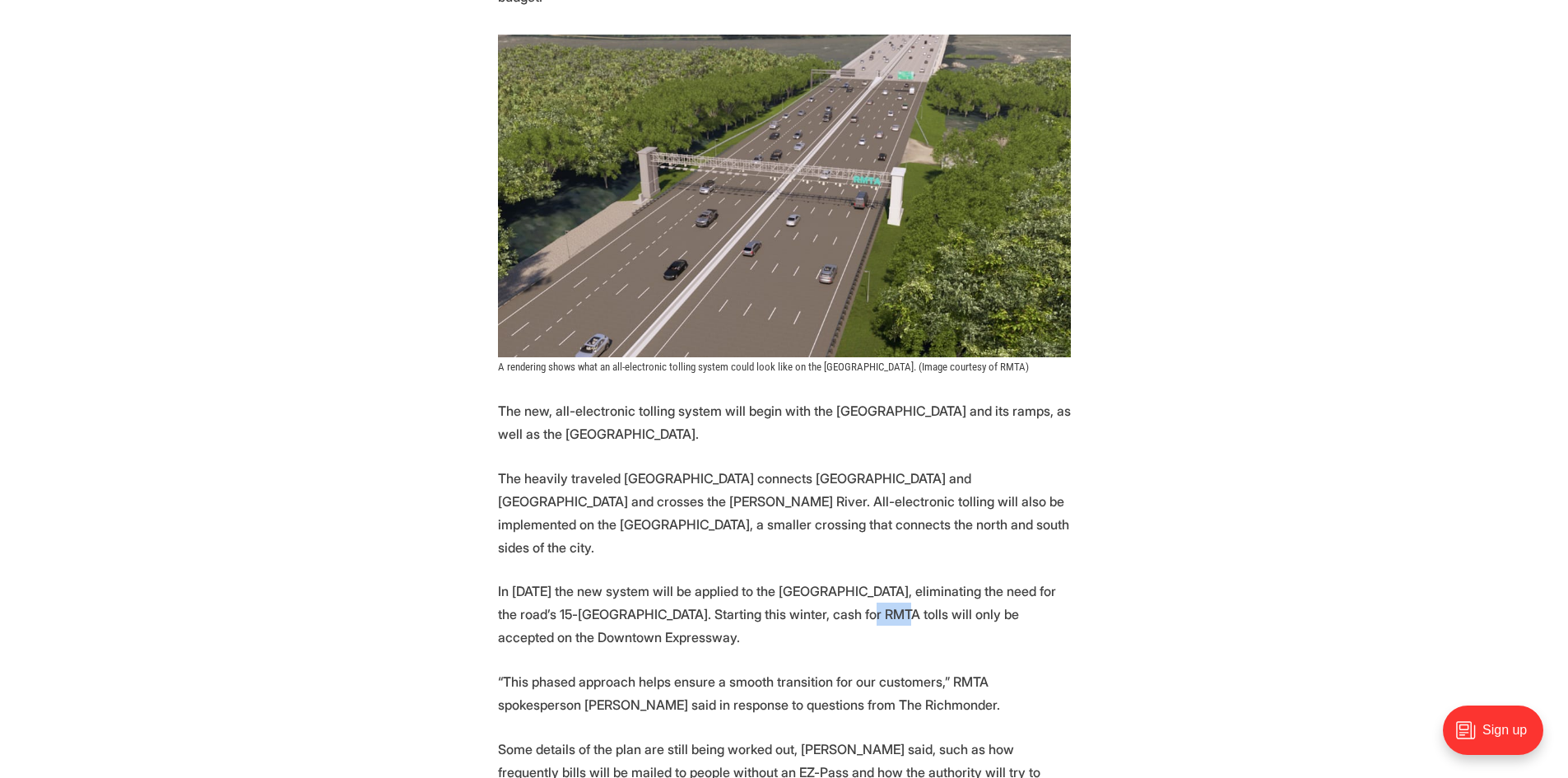
scroll to position [1728, 0]
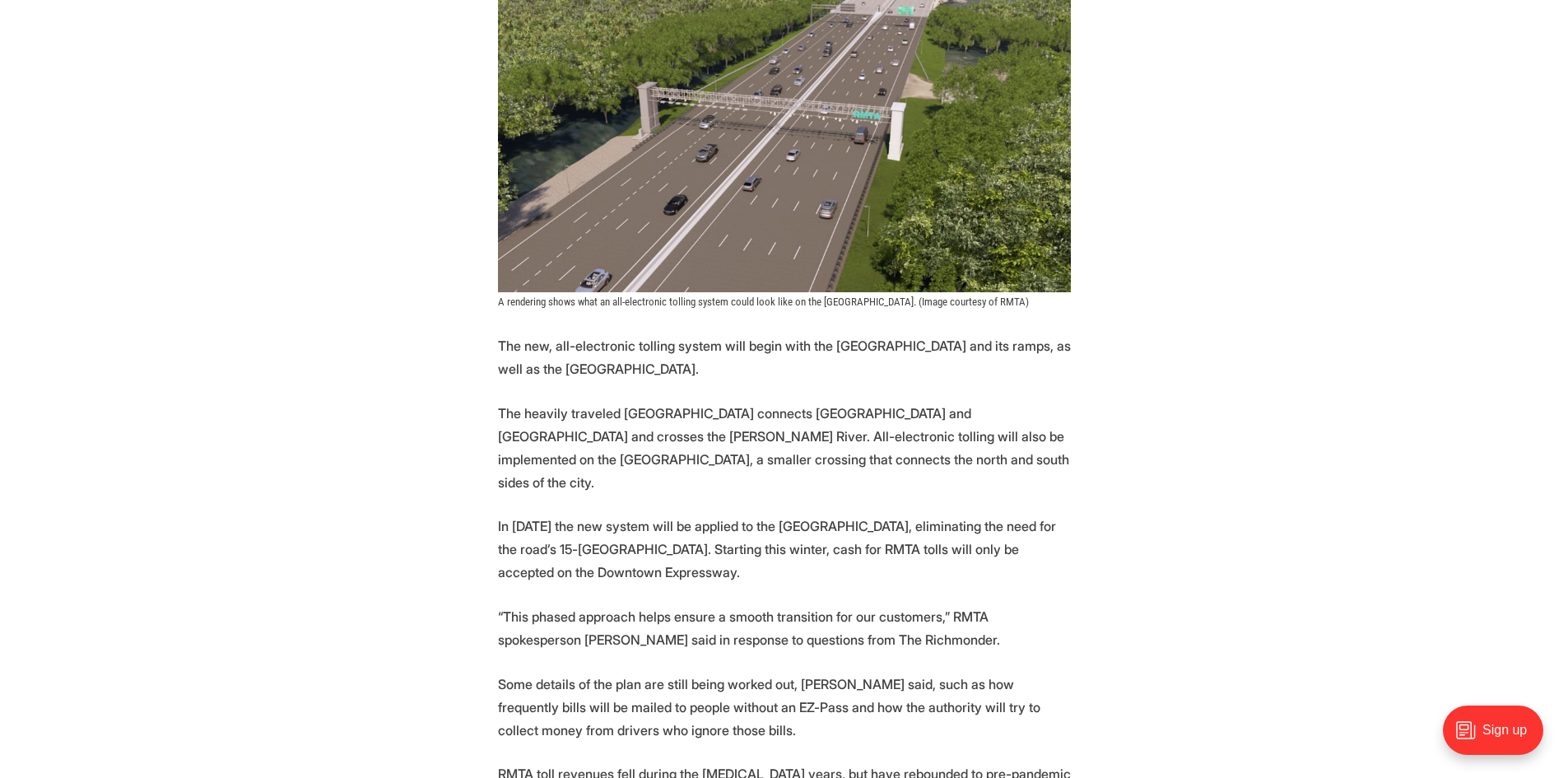
click at [556, 673] on p "Some details of the plan are still being worked out, [PERSON_NAME] said, such a…" at bounding box center [784, 707] width 573 height 69
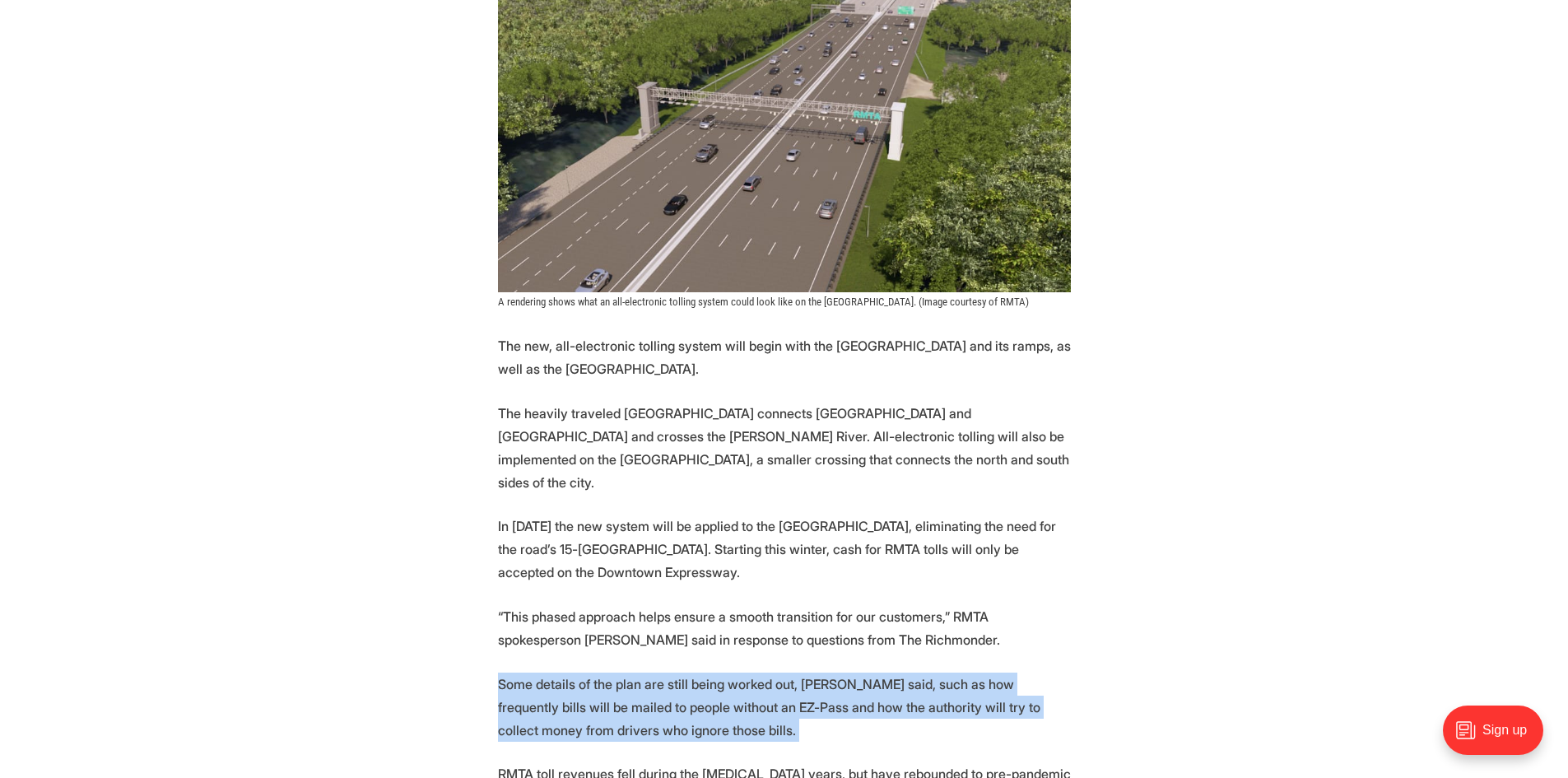
click at [556, 673] on p "Some details of the plan are still being worked out, [PERSON_NAME] said, such a…" at bounding box center [784, 707] width 573 height 69
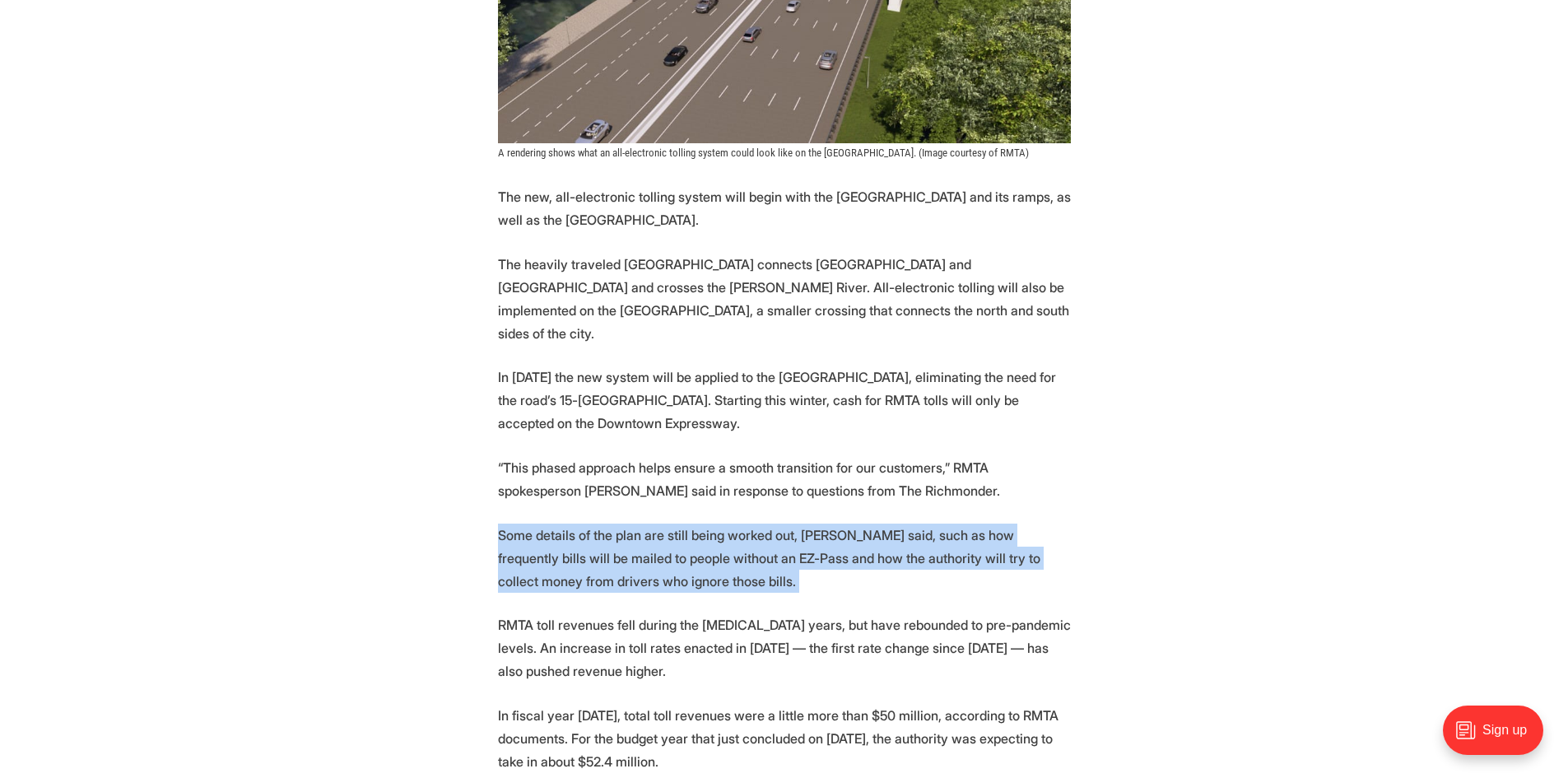
scroll to position [1892, 0]
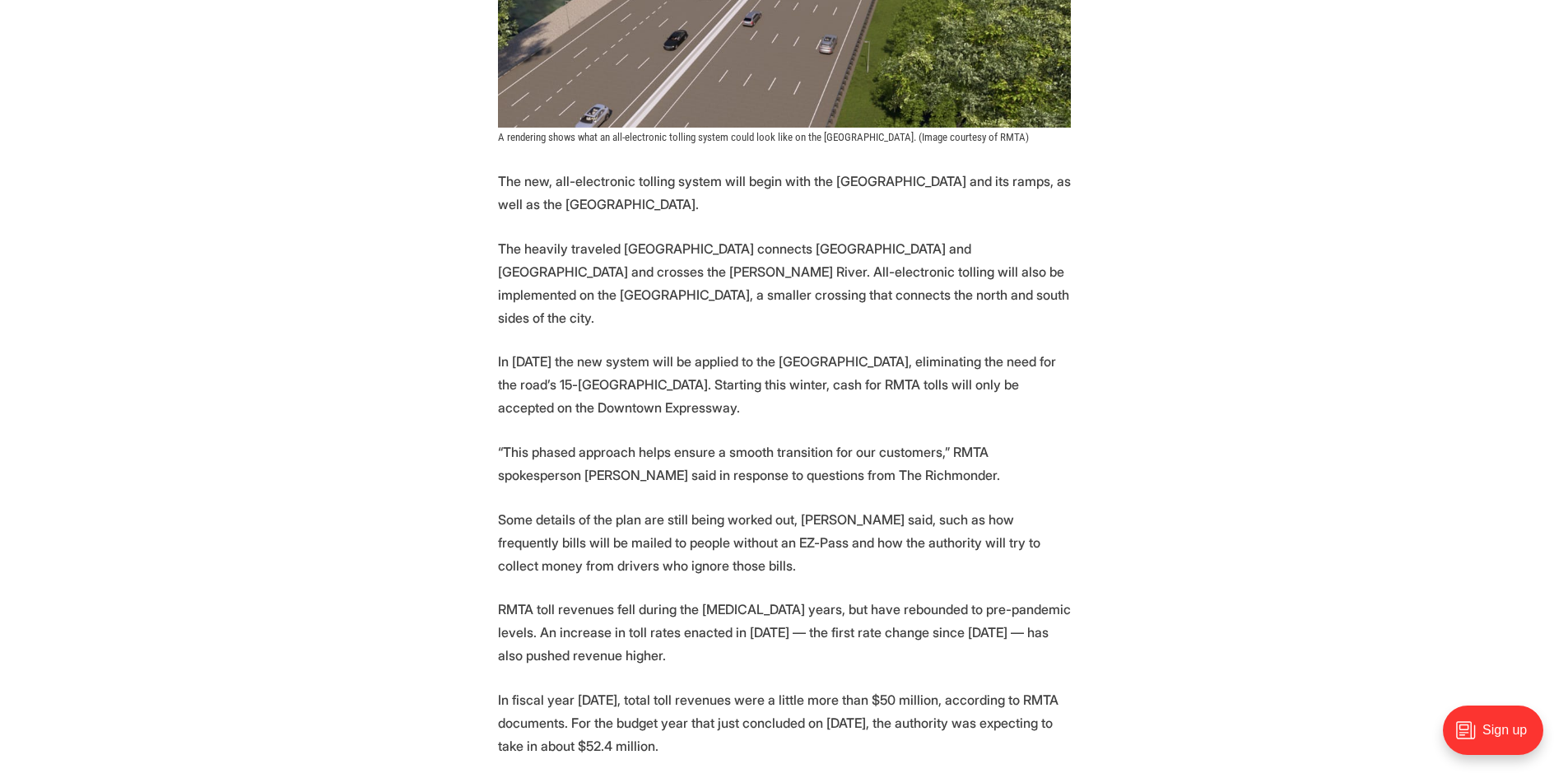
click at [602, 605] on p "RMTA toll revenues fell during the [MEDICAL_DATA] years, but have rebounded to …" at bounding box center [784, 632] width 573 height 69
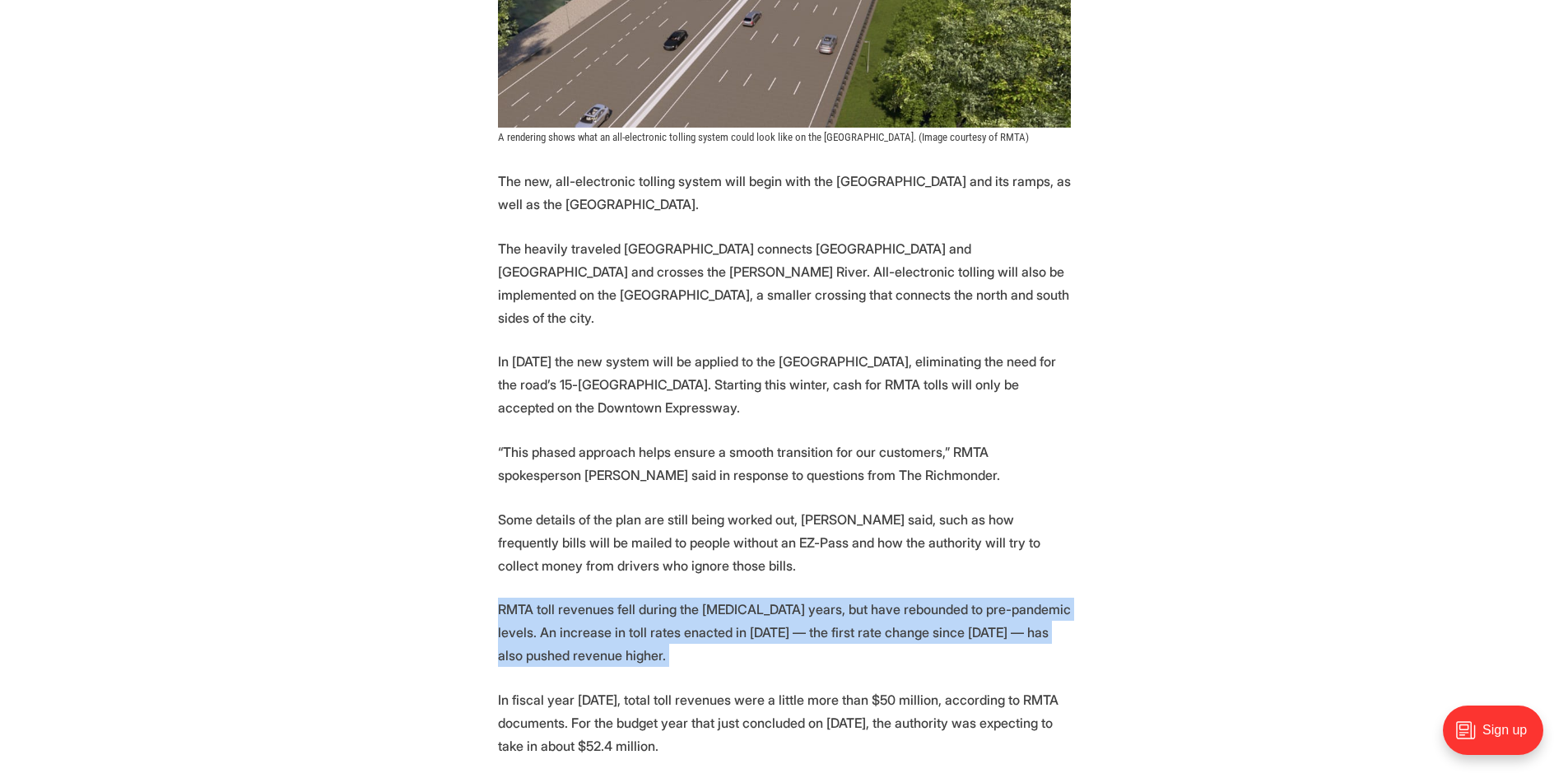
click at [602, 605] on p "RMTA toll revenues fell during the [MEDICAL_DATA] years, but have rebounded to …" at bounding box center [784, 632] width 573 height 69
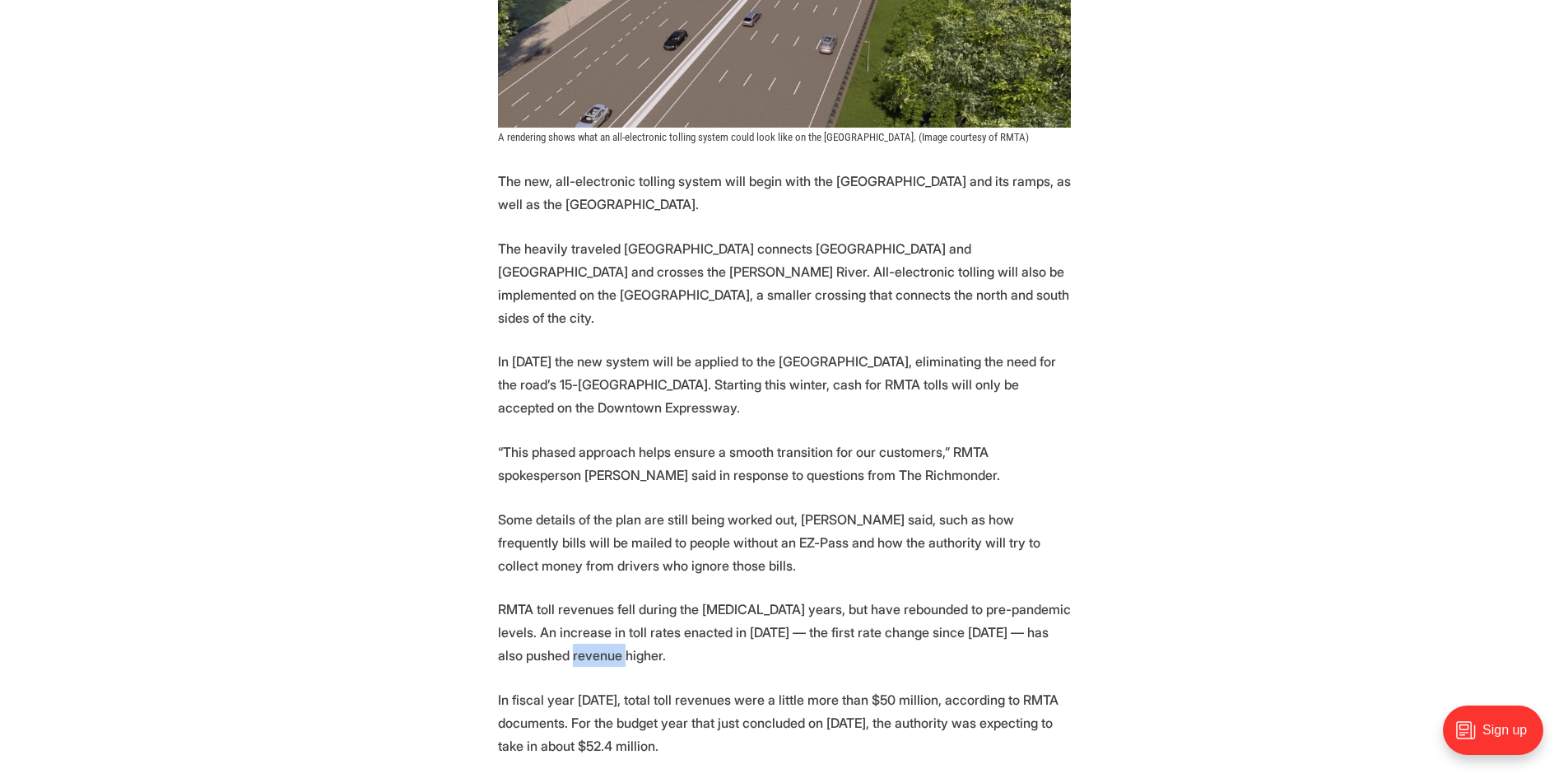
click at [602, 605] on p "RMTA toll revenues fell during the [MEDICAL_DATA] years, but have rebounded to …" at bounding box center [784, 632] width 573 height 69
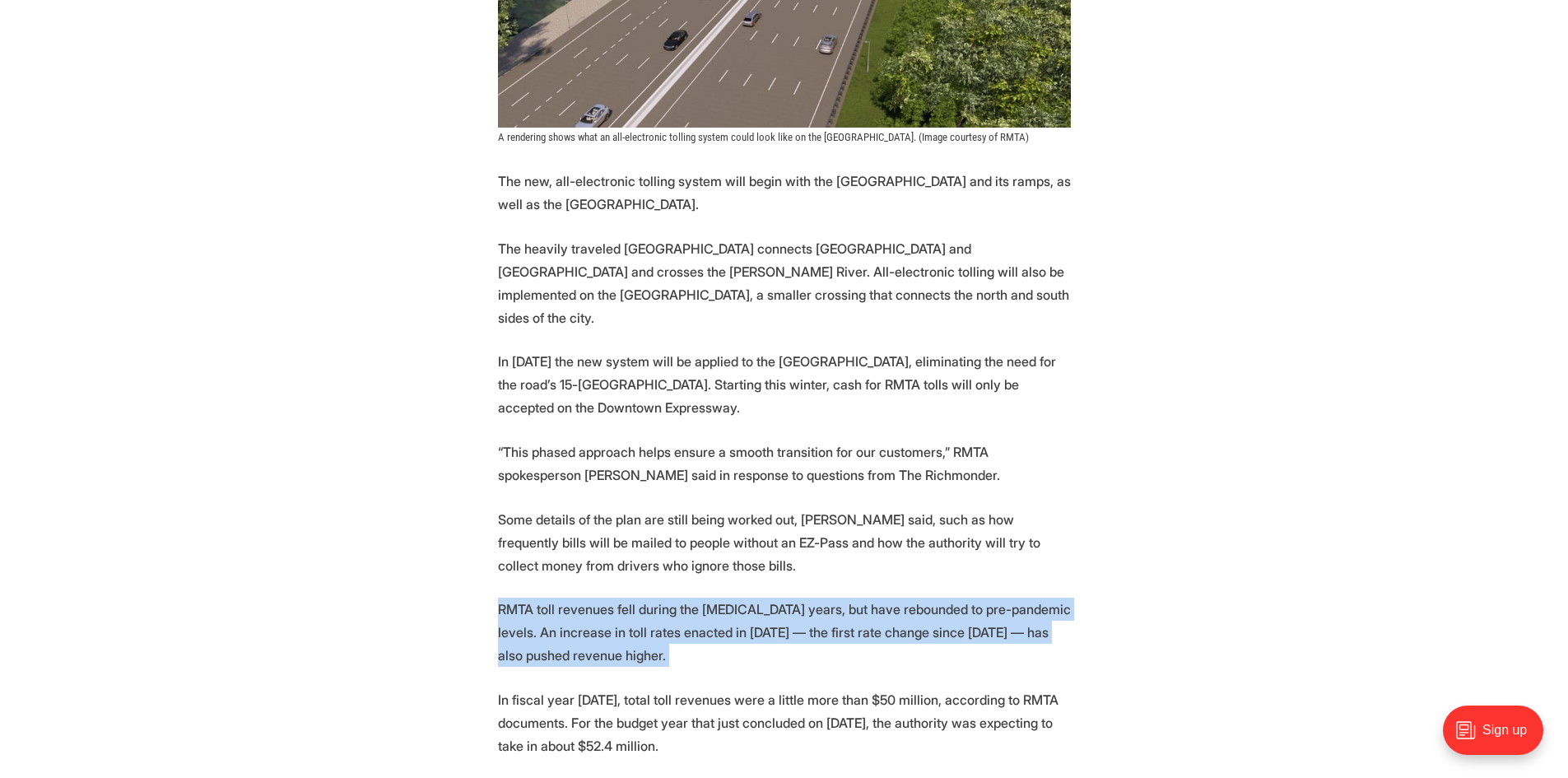
click at [602, 605] on p "RMTA toll revenues fell during the [MEDICAL_DATA] years, but have rebounded to …" at bounding box center [784, 632] width 573 height 69
click at [603, 604] on p "RMTA toll revenues fell during the [MEDICAL_DATA] years, but have rebounded to …" at bounding box center [784, 632] width 573 height 69
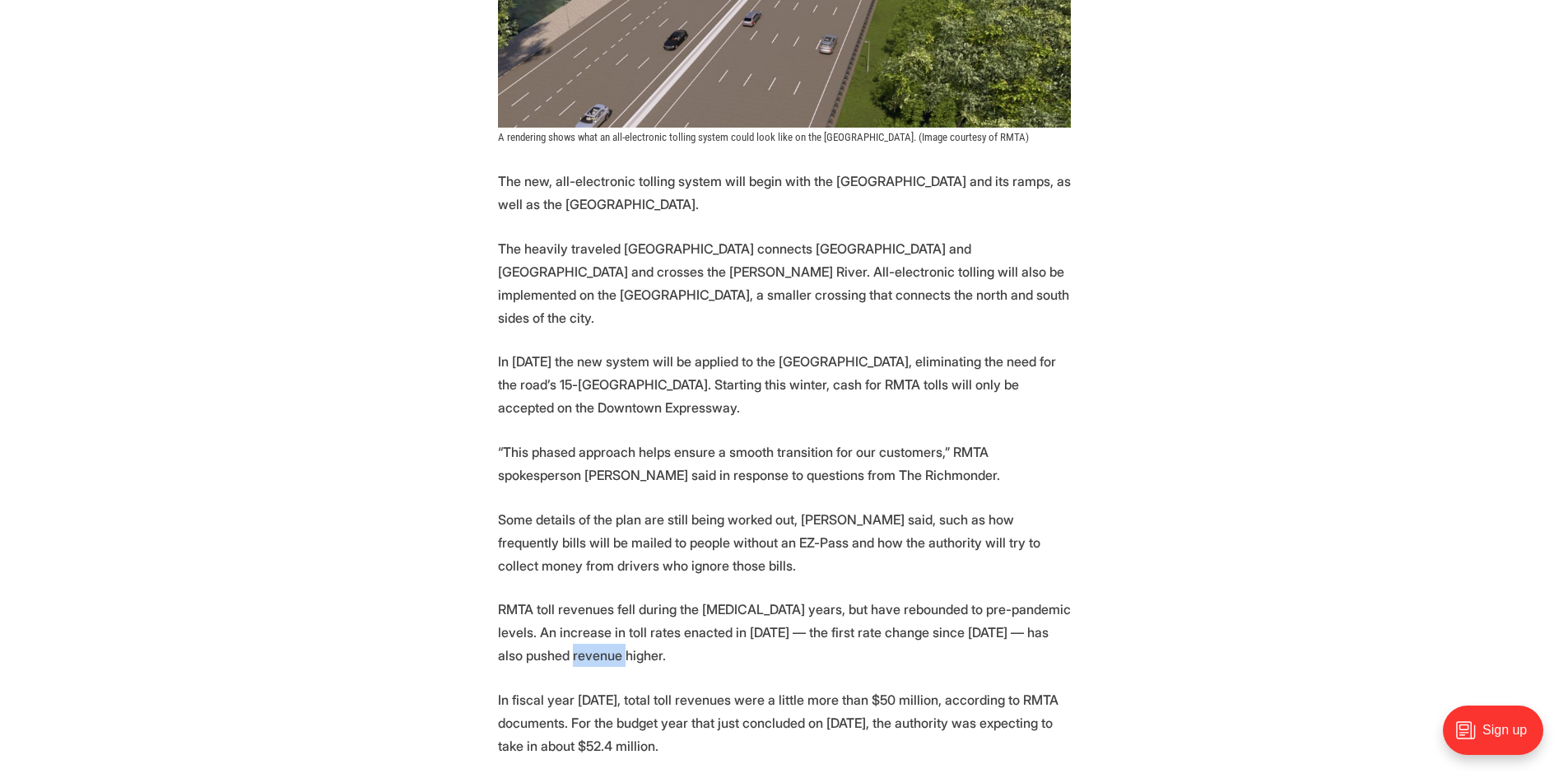
click at [603, 604] on p "RMTA toll revenues fell during the [MEDICAL_DATA] years, but have rebounded to …" at bounding box center [784, 632] width 573 height 69
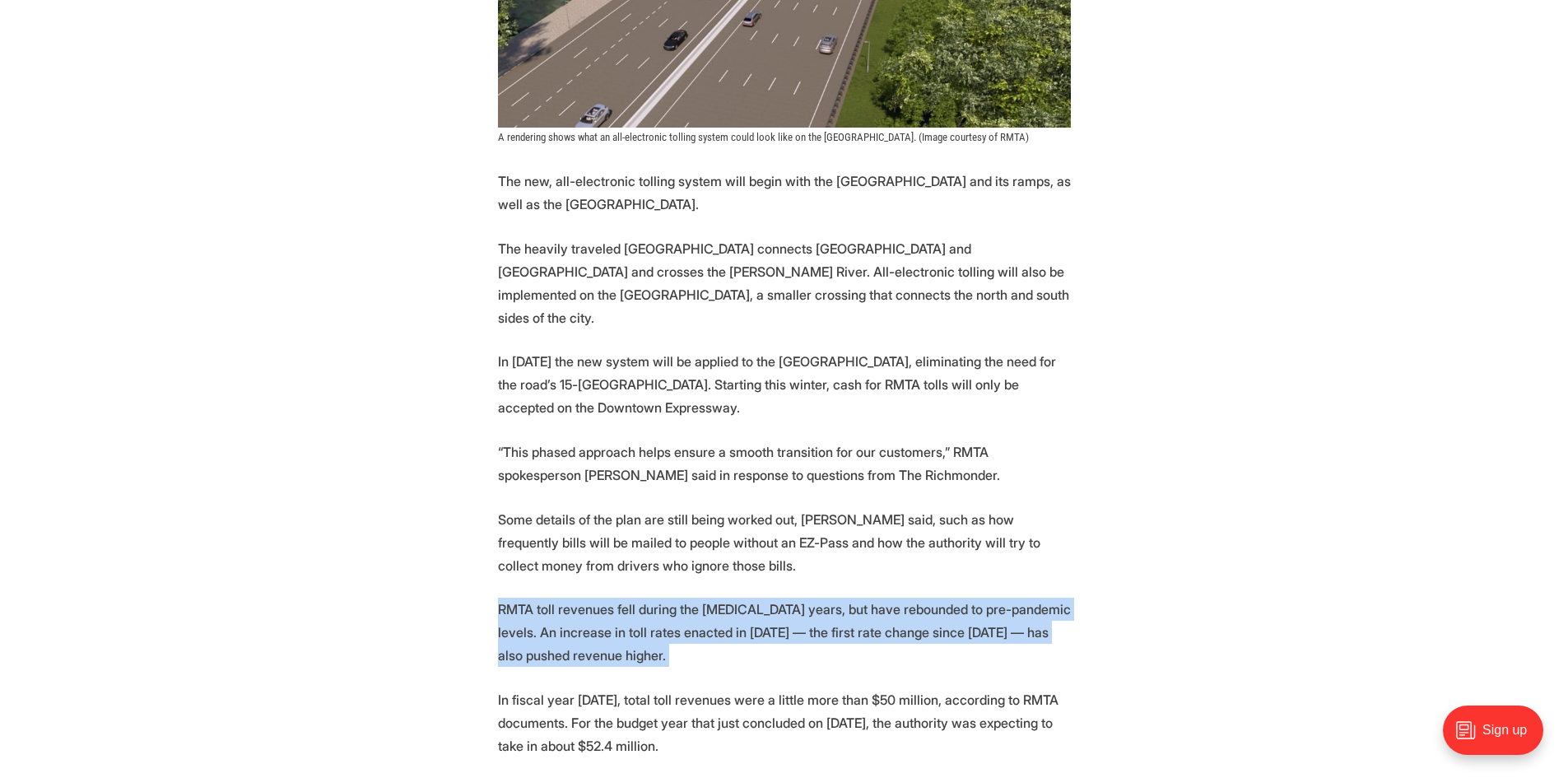
click at [603, 604] on p "RMTA toll revenues fell during the [MEDICAL_DATA] years, but have rebounded to …" at bounding box center [784, 632] width 573 height 69
click at [608, 600] on p "RMTA toll revenues fell during the [MEDICAL_DATA] years, but have rebounded to …" at bounding box center [784, 632] width 573 height 69
drag, startPoint x: 628, startPoint y: 572, endPoint x: 872, endPoint y: 617, distance: 248.1
click at [872, 617] on p "RMTA toll revenues fell during the [MEDICAL_DATA] years, but have rebounded to …" at bounding box center [784, 632] width 573 height 69
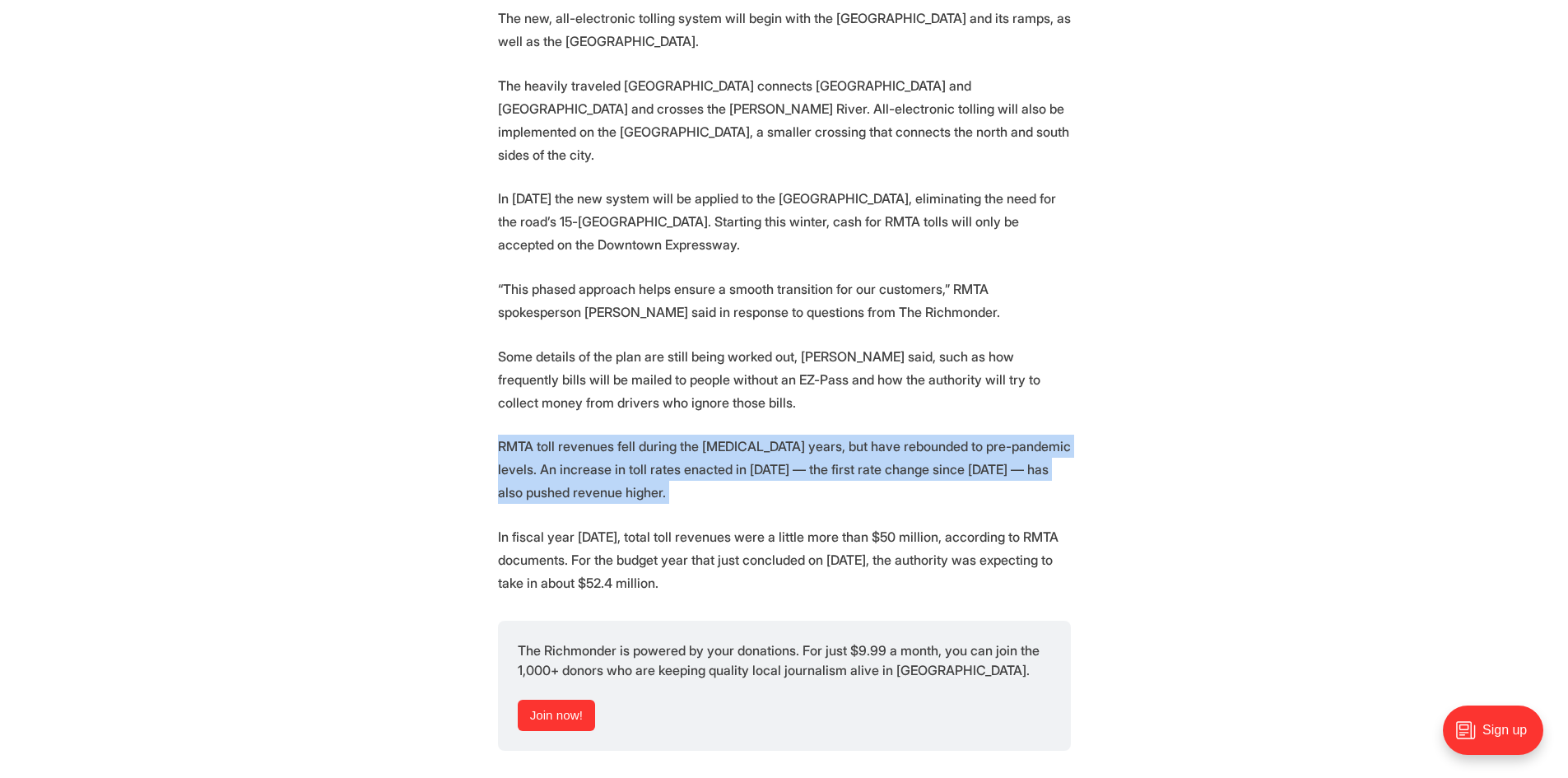
scroll to position [2057, 0]
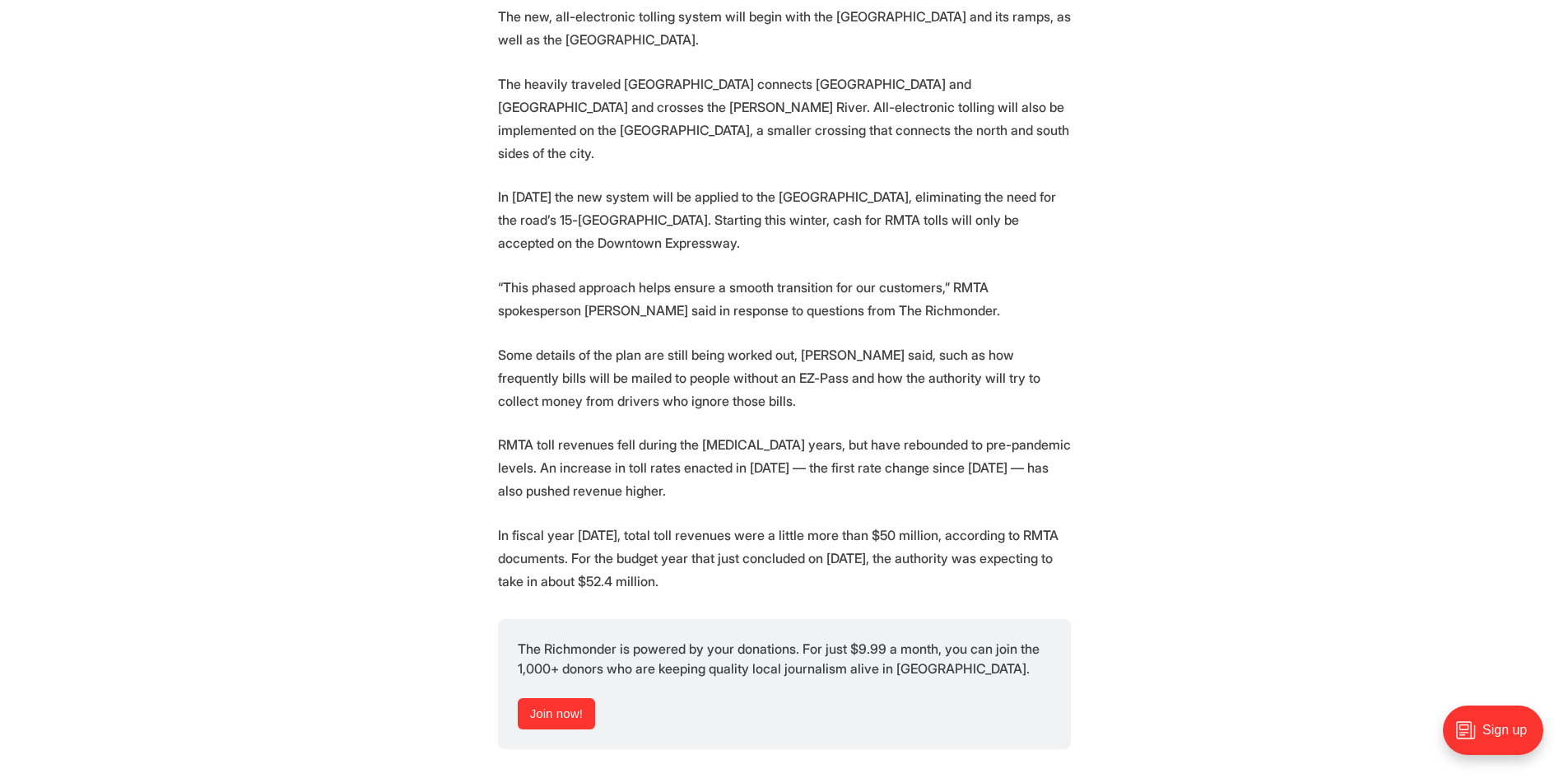
click at [656, 536] on p "In fiscal year [DATE], total toll revenues were a little more than $50 million,…" at bounding box center [784, 558] width 573 height 69
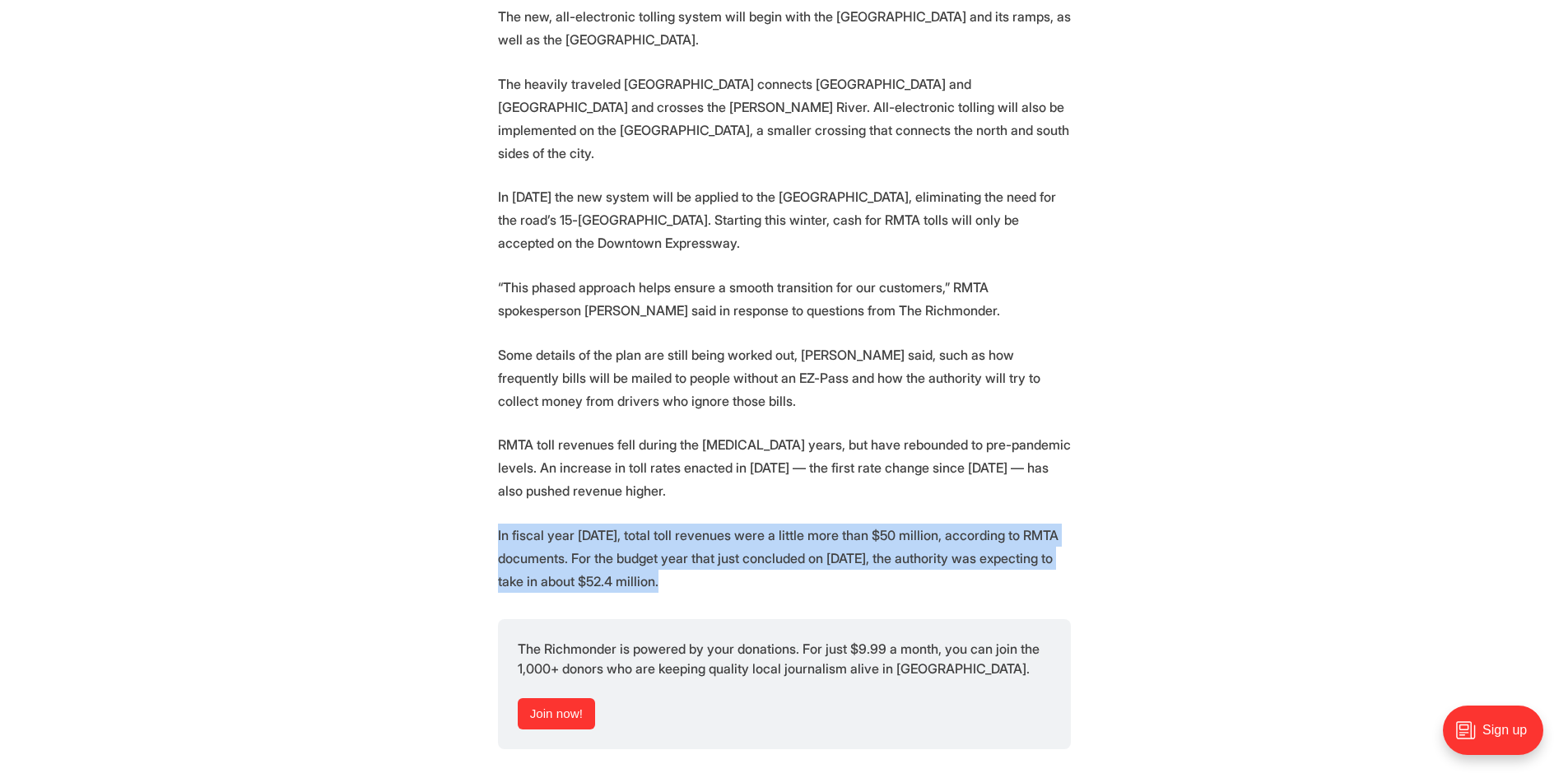
click at [656, 536] on p "In fiscal year [DATE], total toll revenues were a little more than $50 million,…" at bounding box center [784, 558] width 573 height 69
click at [691, 524] on p "In fiscal year [DATE], total toll revenues were a little more than $50 million,…" at bounding box center [784, 558] width 573 height 69
drag, startPoint x: 706, startPoint y: 486, endPoint x: 883, endPoint y: 541, distance: 185.3
click at [883, 541] on p "In fiscal year [DATE], total toll revenues were a little more than $50 million,…" at bounding box center [784, 558] width 573 height 69
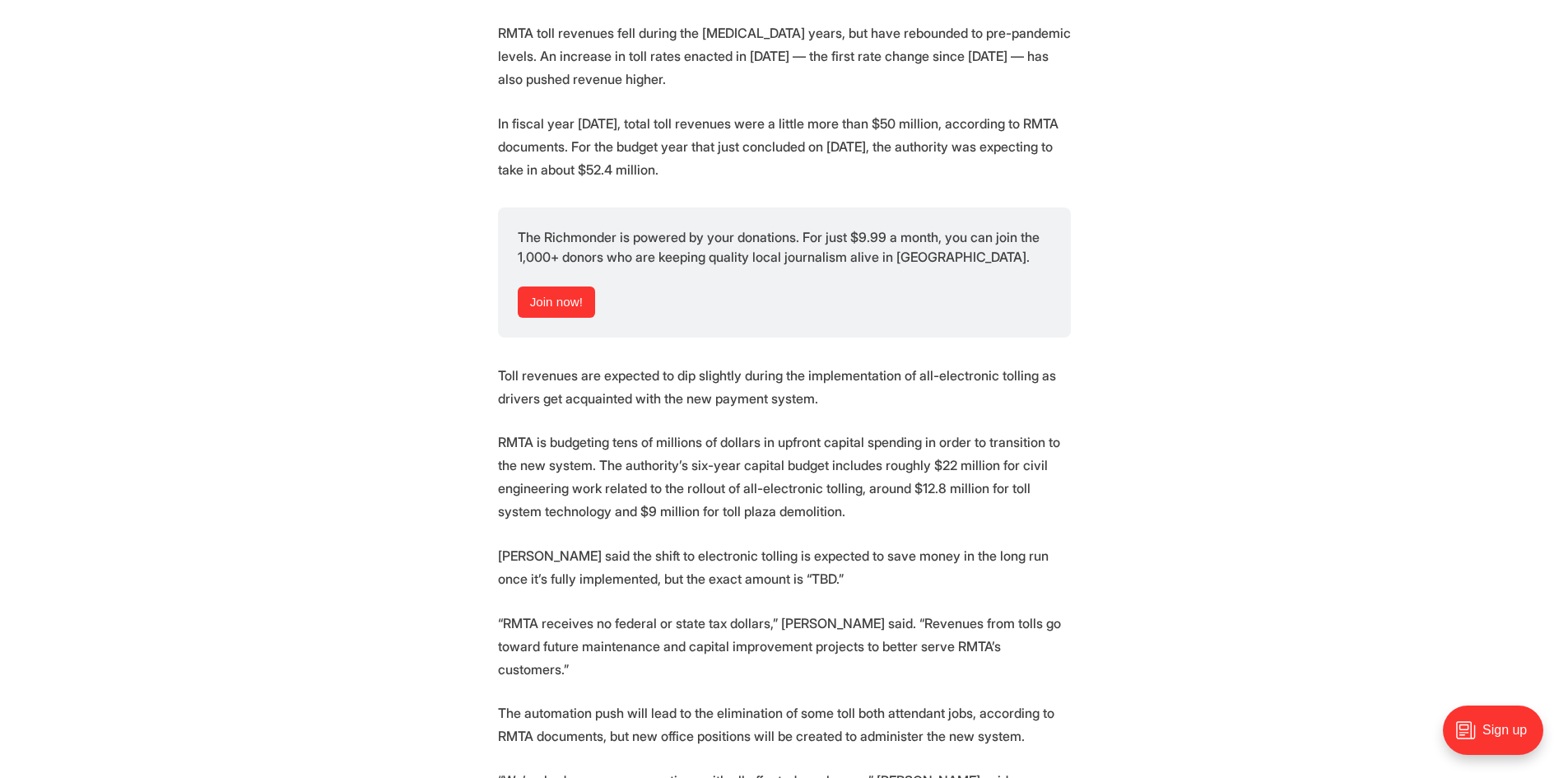
click at [658, 363] on p "Toll revenues are expected to dip slightly during the implementation of all-ele…" at bounding box center [784, 386] width 573 height 46
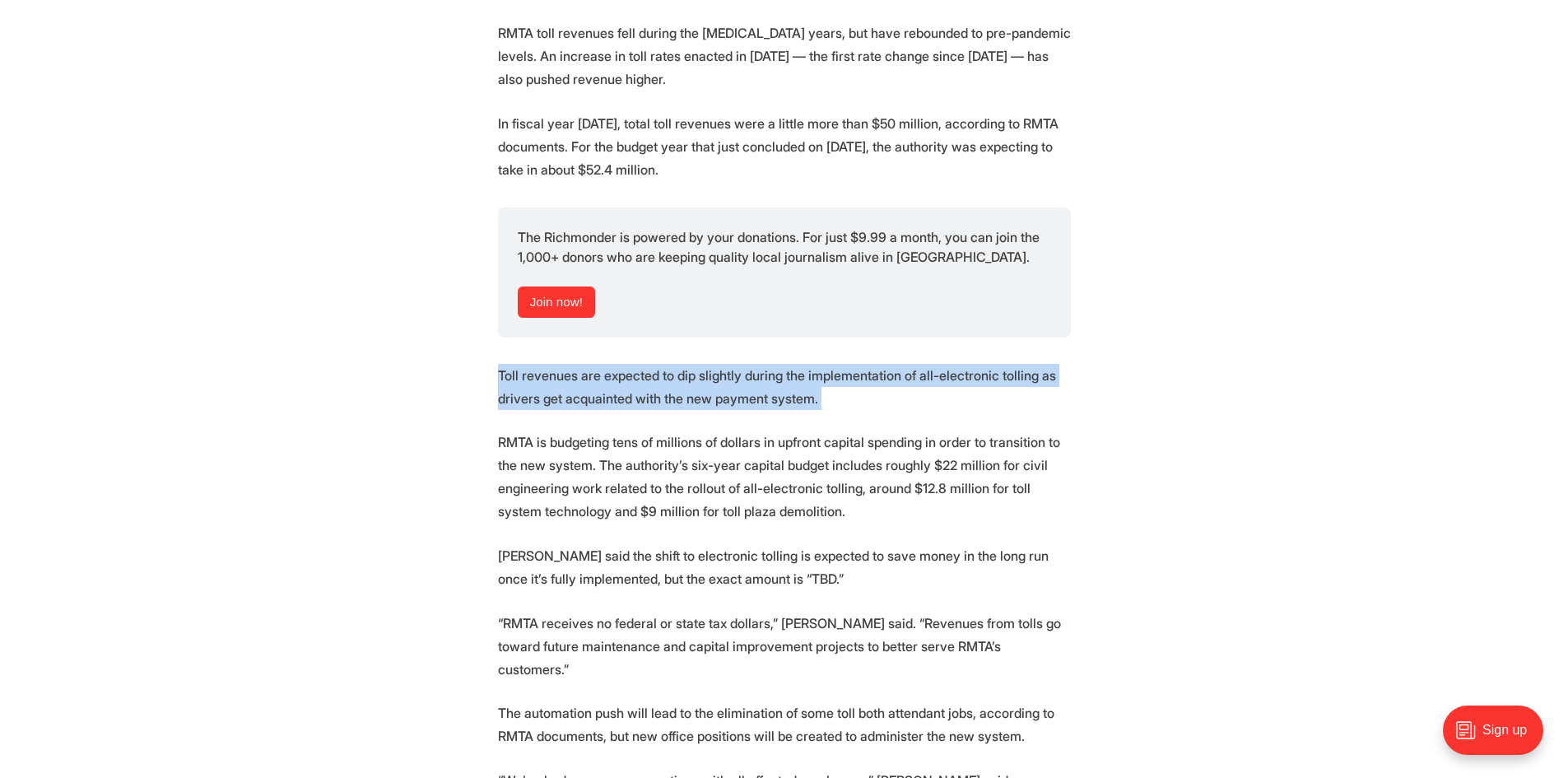
drag, startPoint x: 658, startPoint y: 339, endPoint x: 684, endPoint y: 344, distance: 26.5
click at [684, 363] on p "Toll revenues are expected to dip slightly during the implementation of all-ele…" at bounding box center [784, 386] width 573 height 46
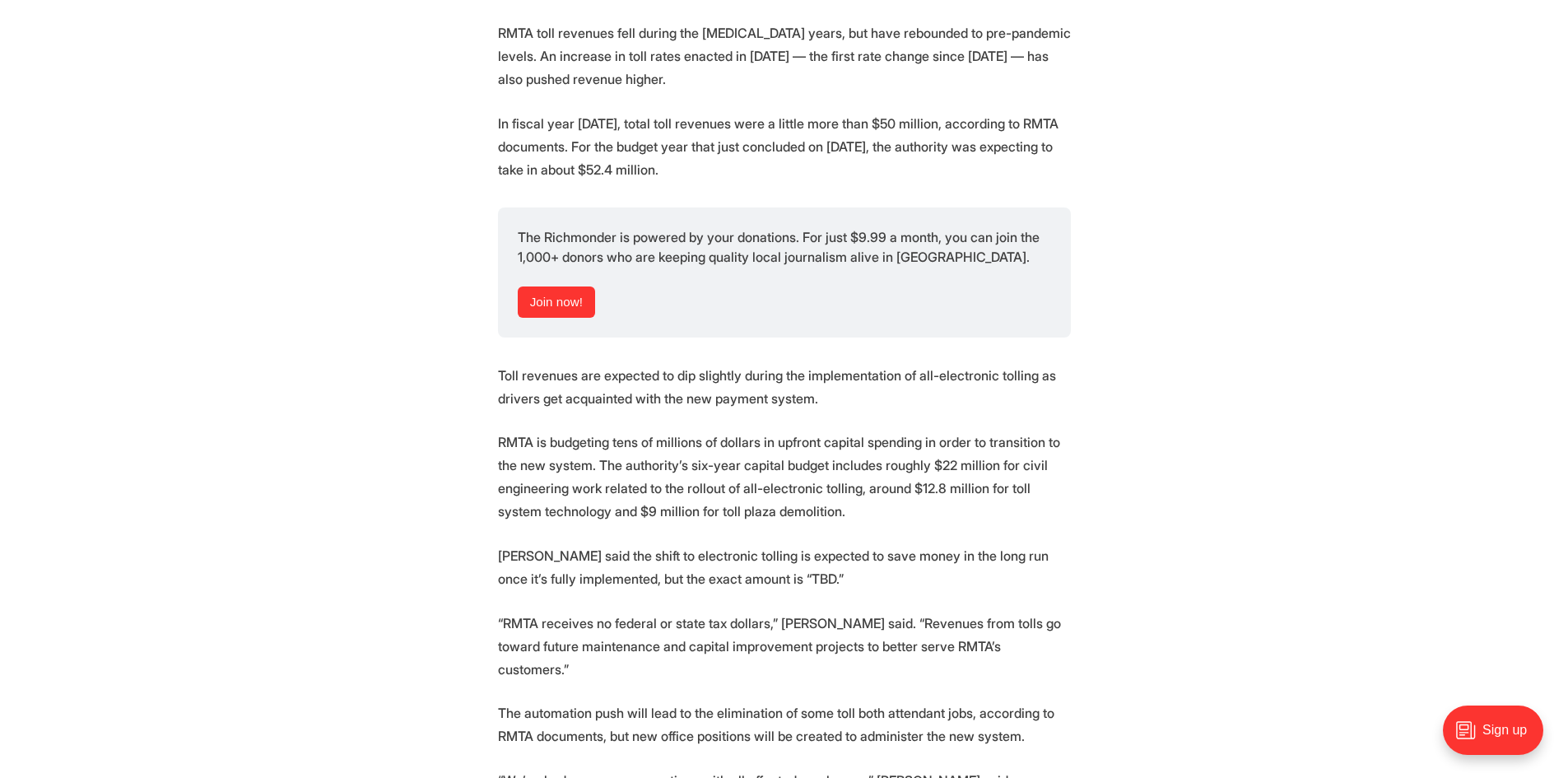
click at [815, 430] on p "RMTA is budgeting tens of millions of dollars in upfront capital spending in or…" at bounding box center [784, 477] width 573 height 92
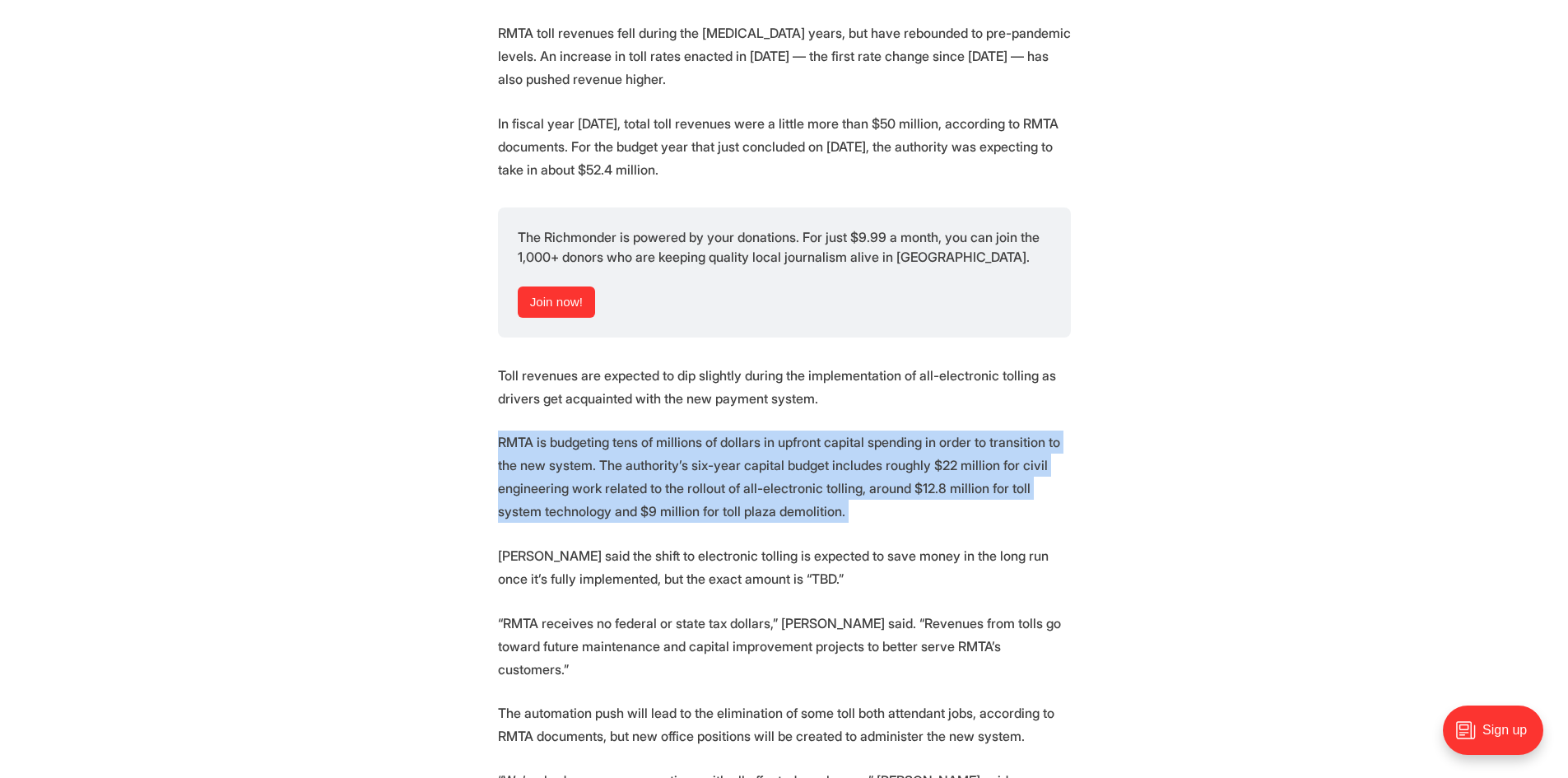
click at [815, 430] on p "RMTA is budgeting tens of millions of dollars in upfront capital spending in or…" at bounding box center [784, 477] width 573 height 92
